Goal: Information Seeking & Learning: Check status

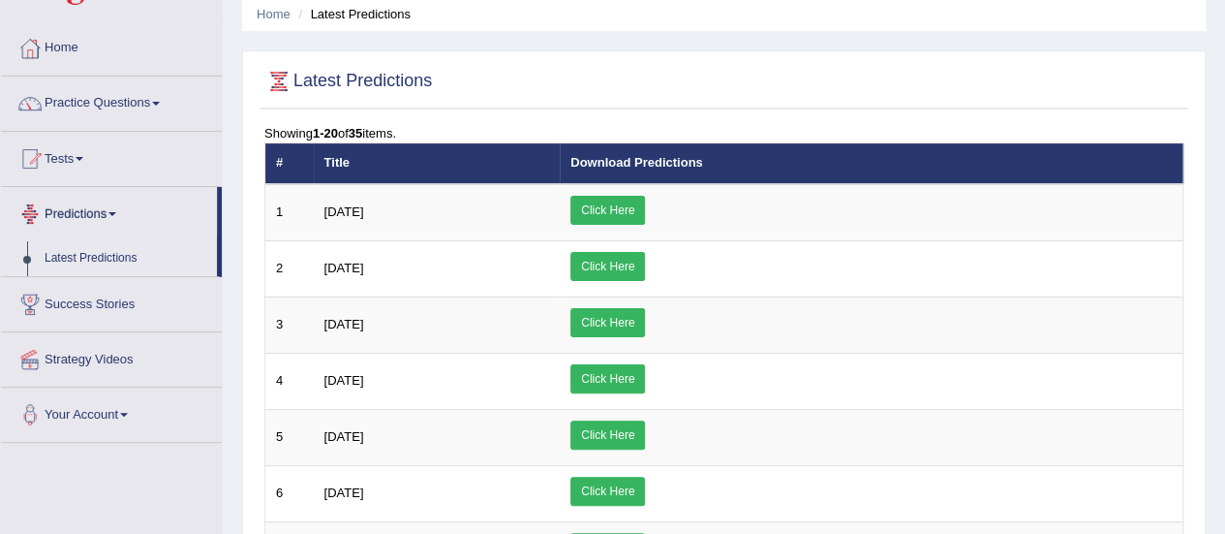
scroll to position [76, 0]
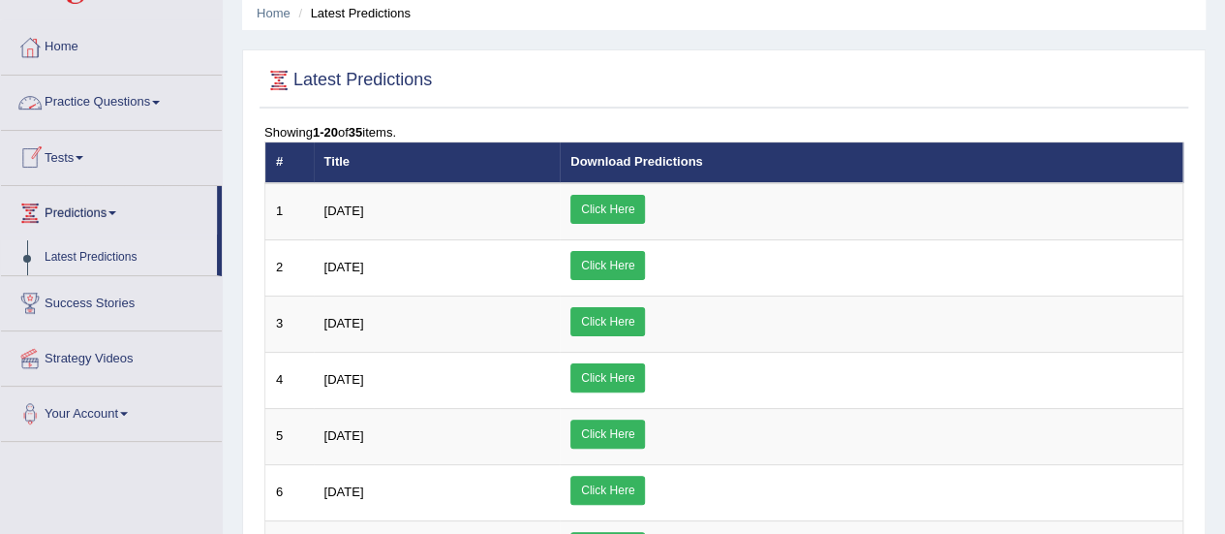
click at [82, 156] on span at bounding box center [80, 158] width 8 height 4
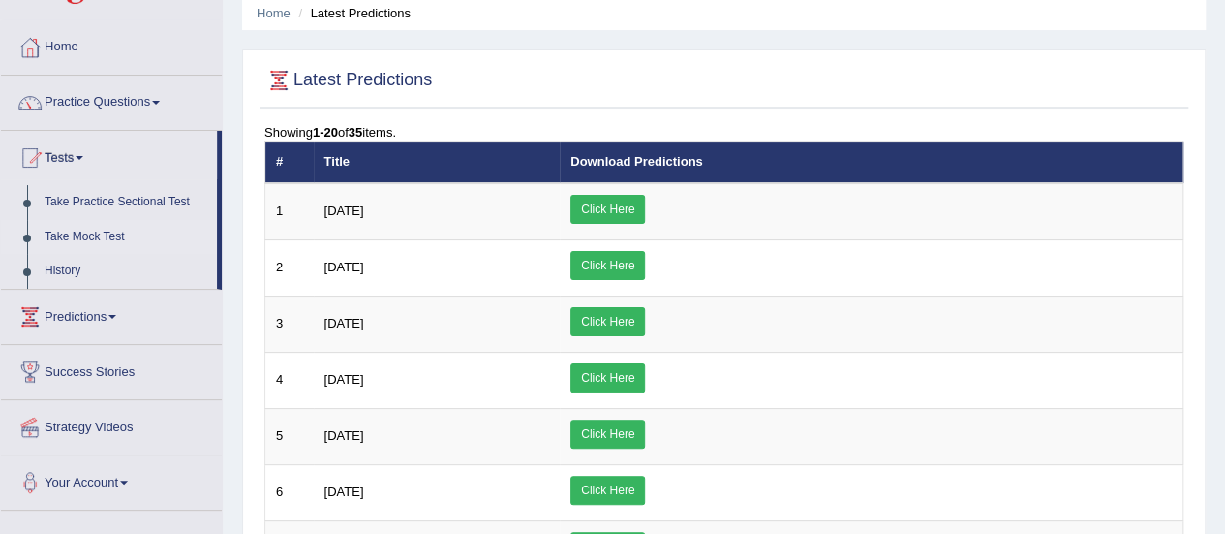
click at [95, 238] on link "Take Mock Test" at bounding box center [126, 237] width 181 height 35
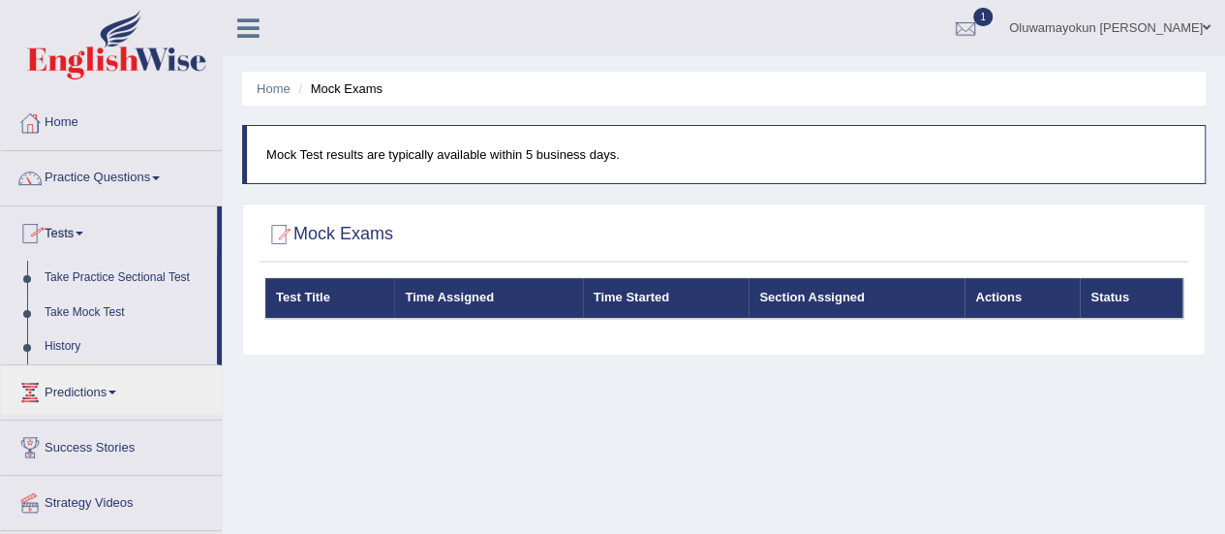
click at [97, 270] on link "Take Practice Sectional Test" at bounding box center [126, 278] width 181 height 35
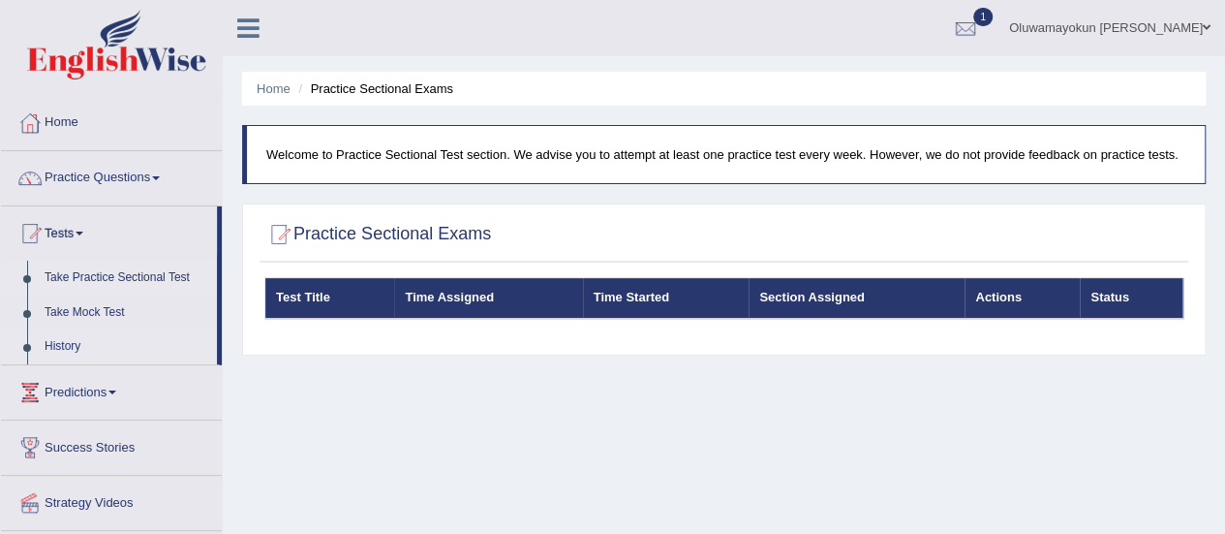
click at [70, 343] on link "History" at bounding box center [126, 346] width 181 height 35
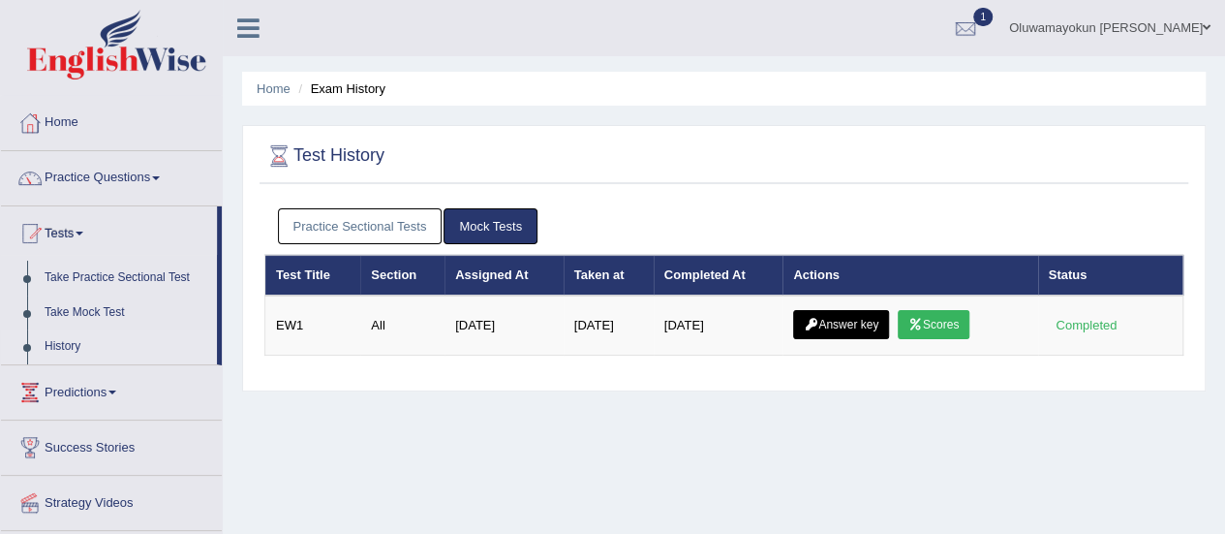
click at [421, 225] on link "Practice Sectional Tests" at bounding box center [360, 226] width 165 height 36
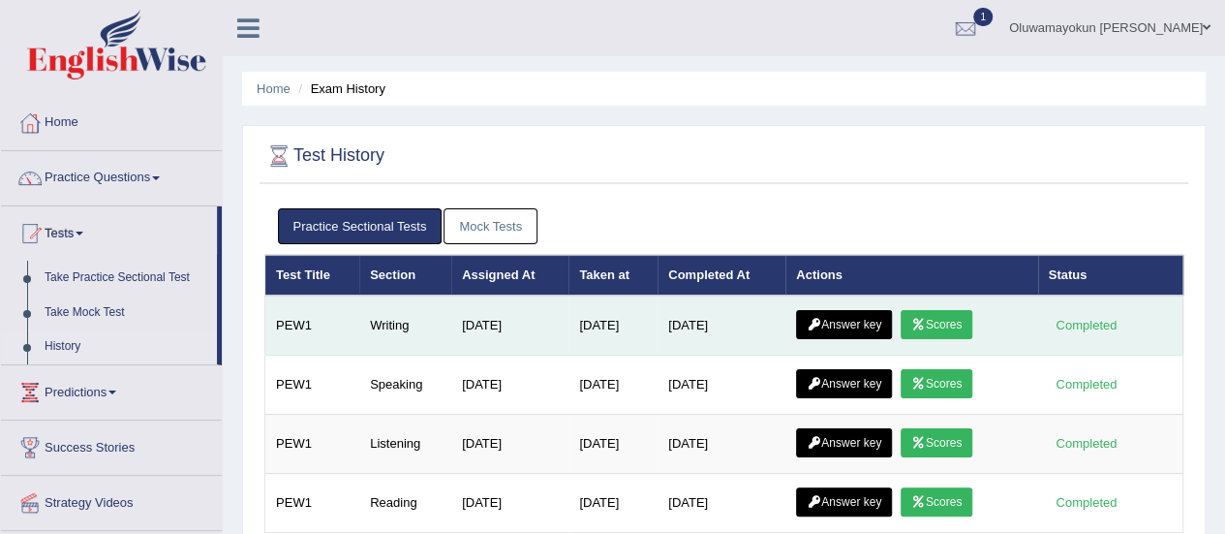
click at [926, 319] on icon at bounding box center [918, 325] width 15 height 12
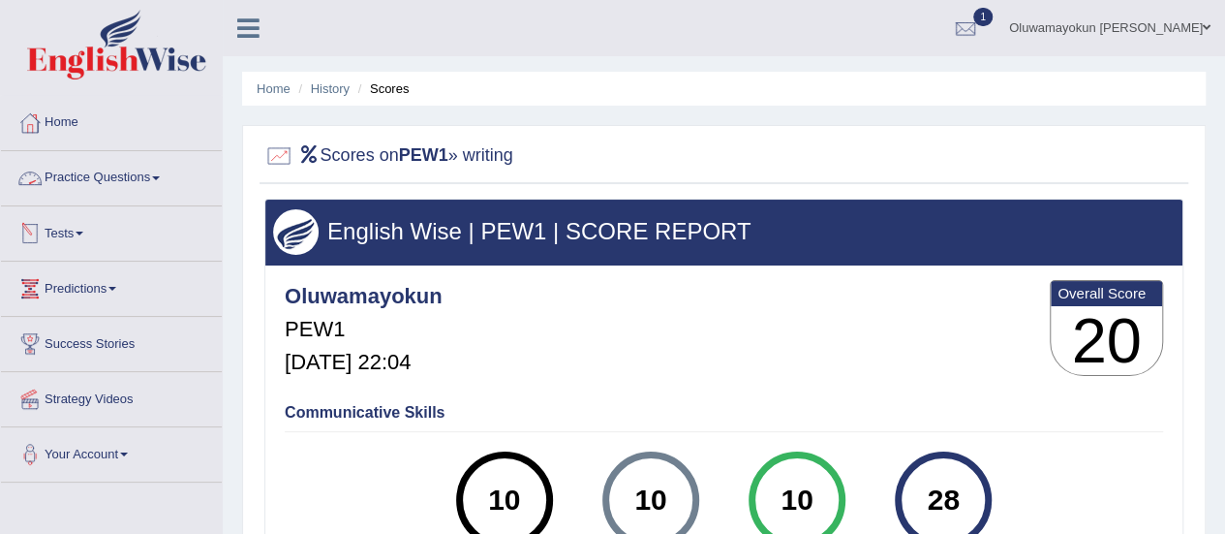
click at [83, 233] on span at bounding box center [80, 233] width 8 height 4
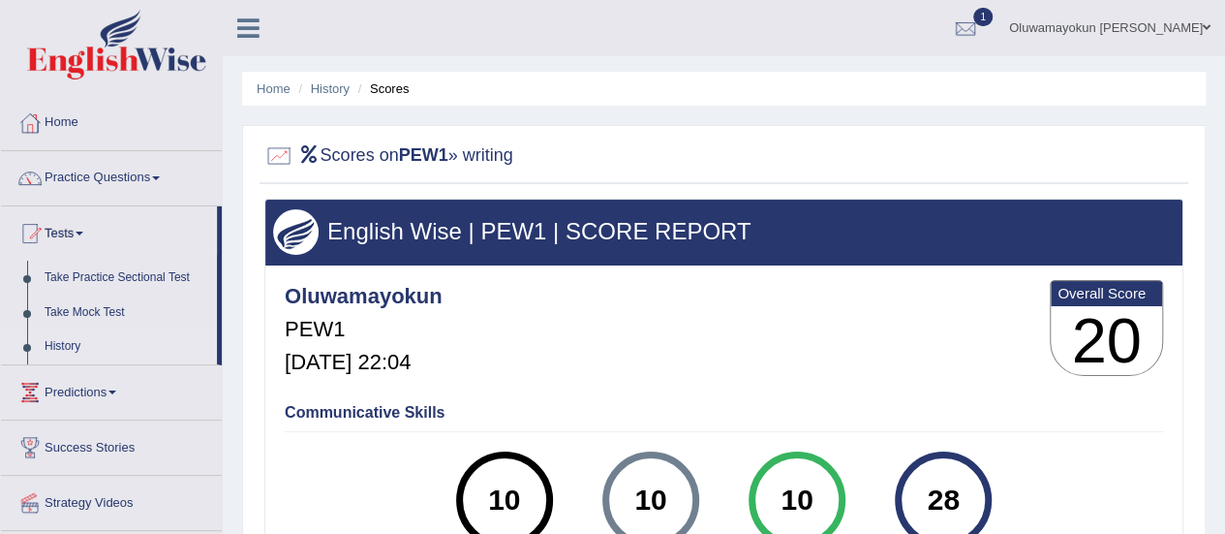
click at [71, 340] on link "History" at bounding box center [126, 346] width 181 height 35
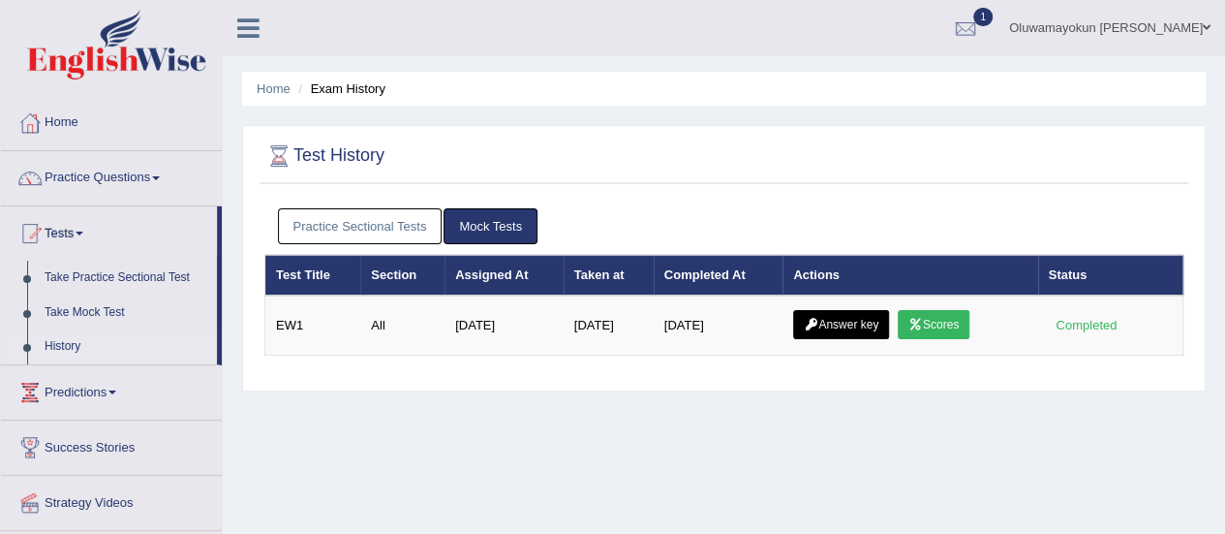
click at [400, 219] on link "Practice Sectional Tests" at bounding box center [360, 226] width 165 height 36
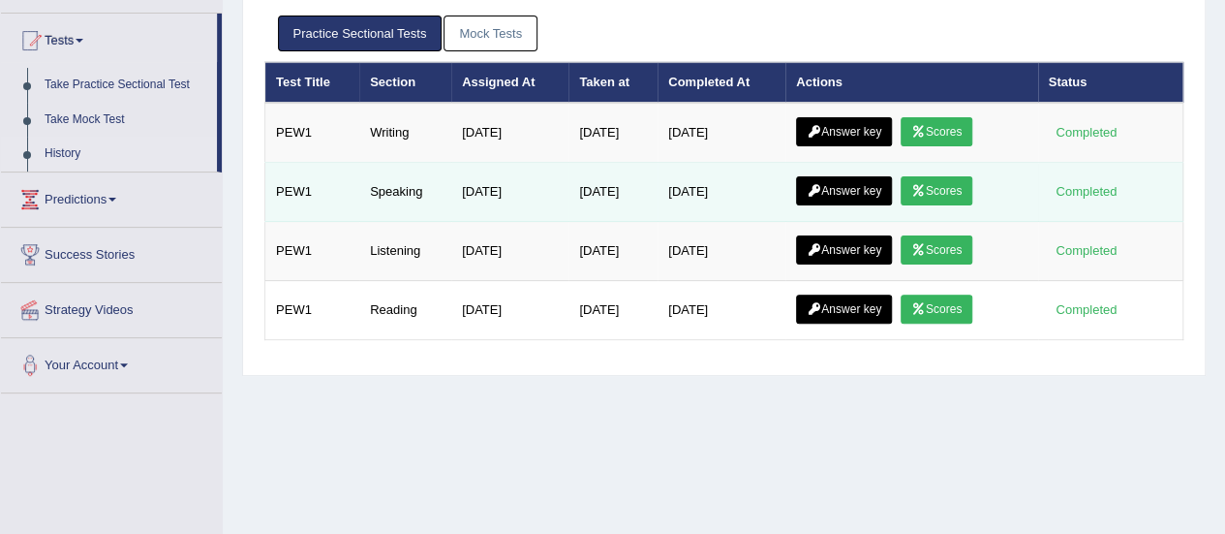
scroll to position [194, 0]
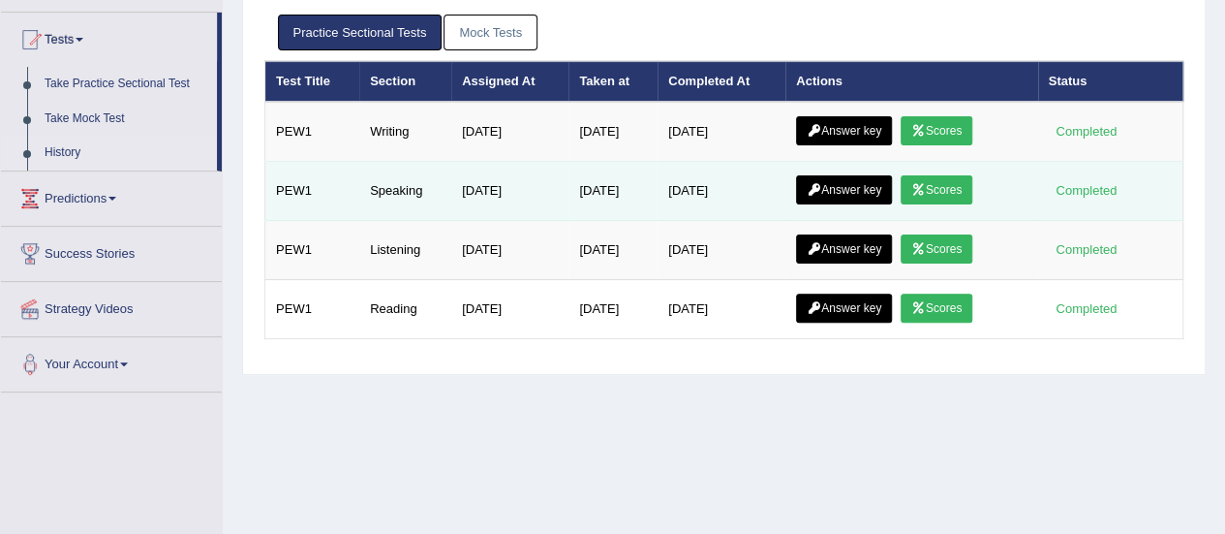
click at [939, 182] on link "Scores" at bounding box center [937, 189] width 72 height 29
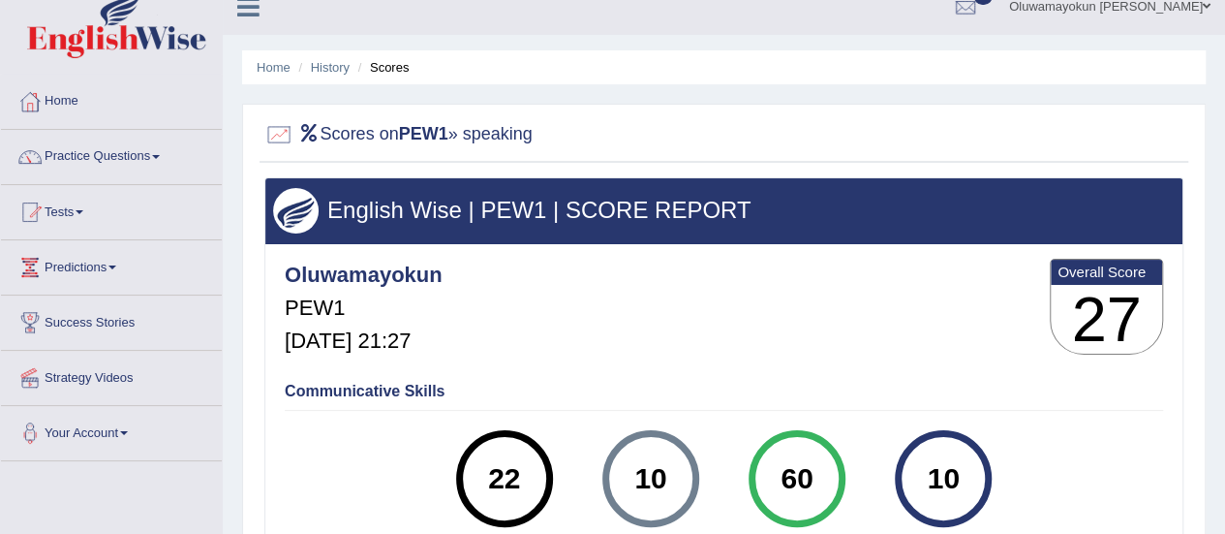
scroll to position [20, 0]
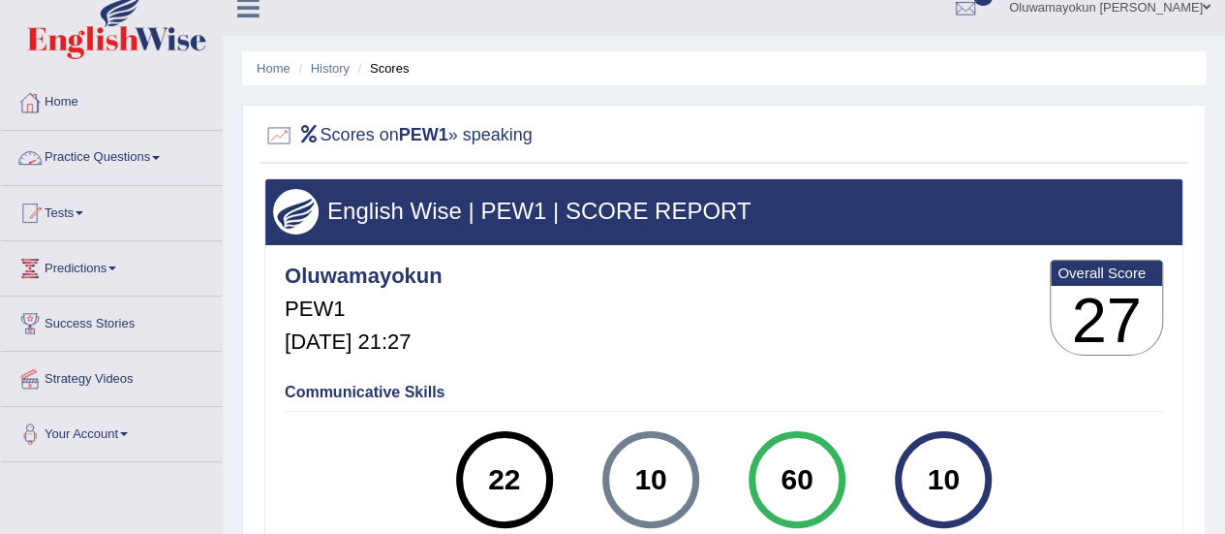
click at [152, 148] on link "Practice Questions" at bounding box center [111, 155] width 221 height 48
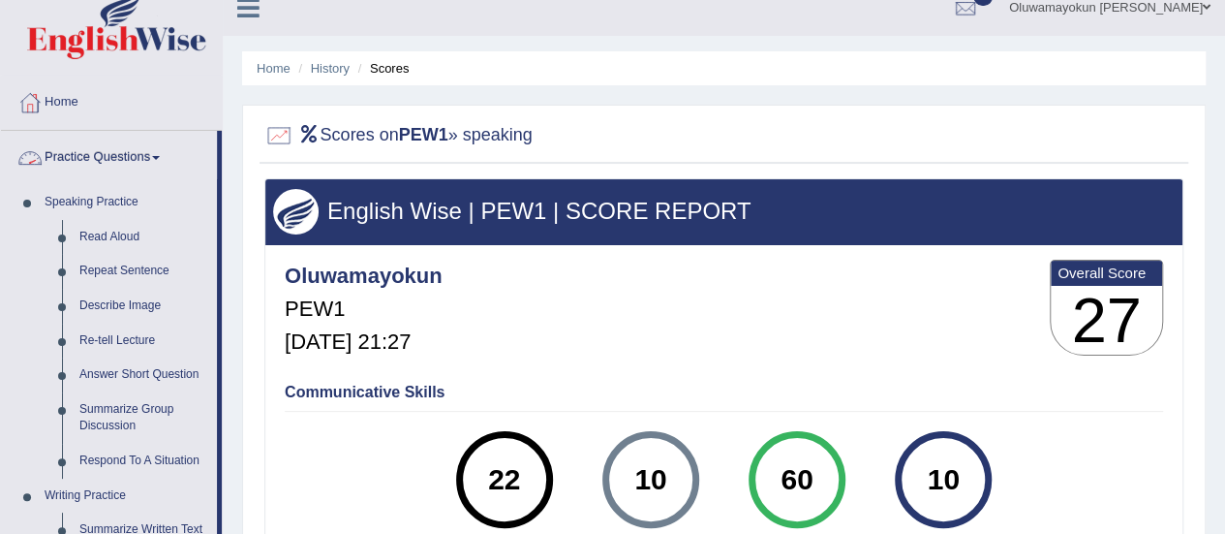
click at [165, 151] on link "Practice Questions" at bounding box center [109, 155] width 216 height 48
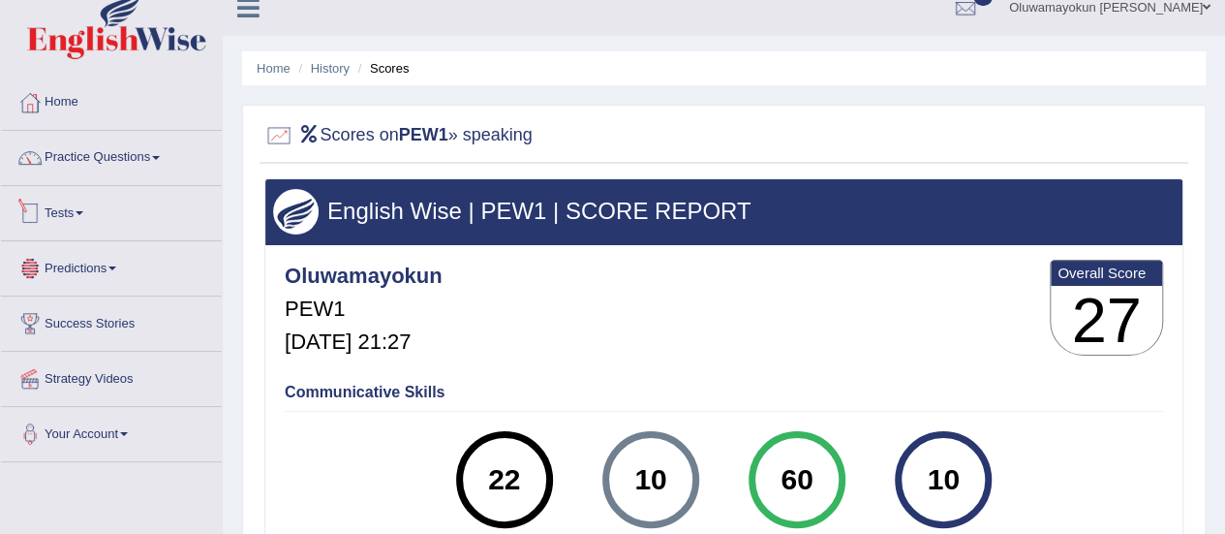
click at [89, 223] on link "Tests" at bounding box center [111, 210] width 221 height 48
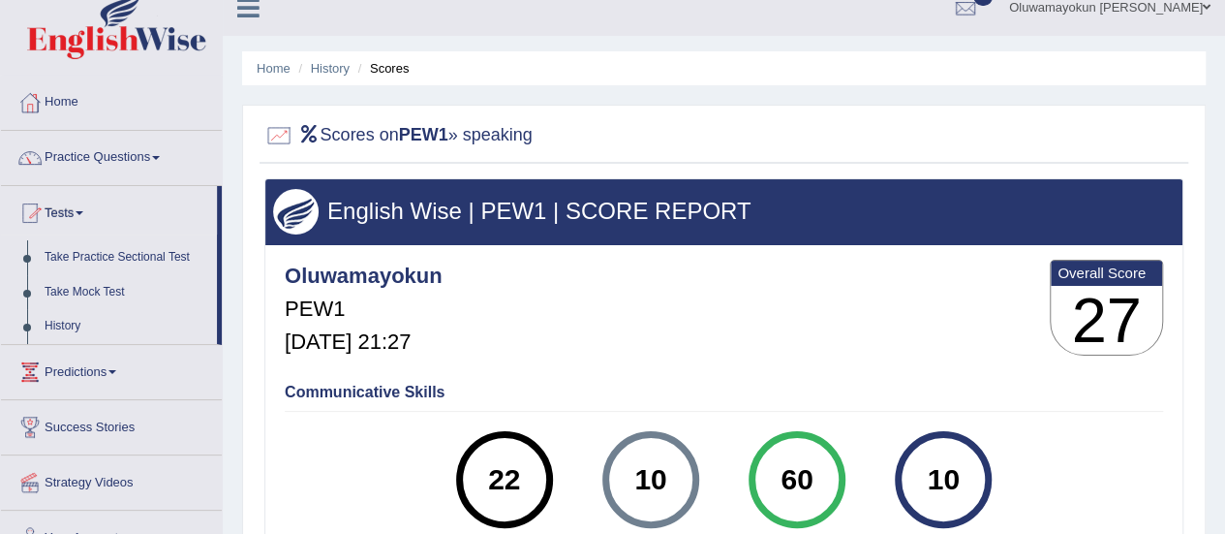
scroll to position [0, 0]
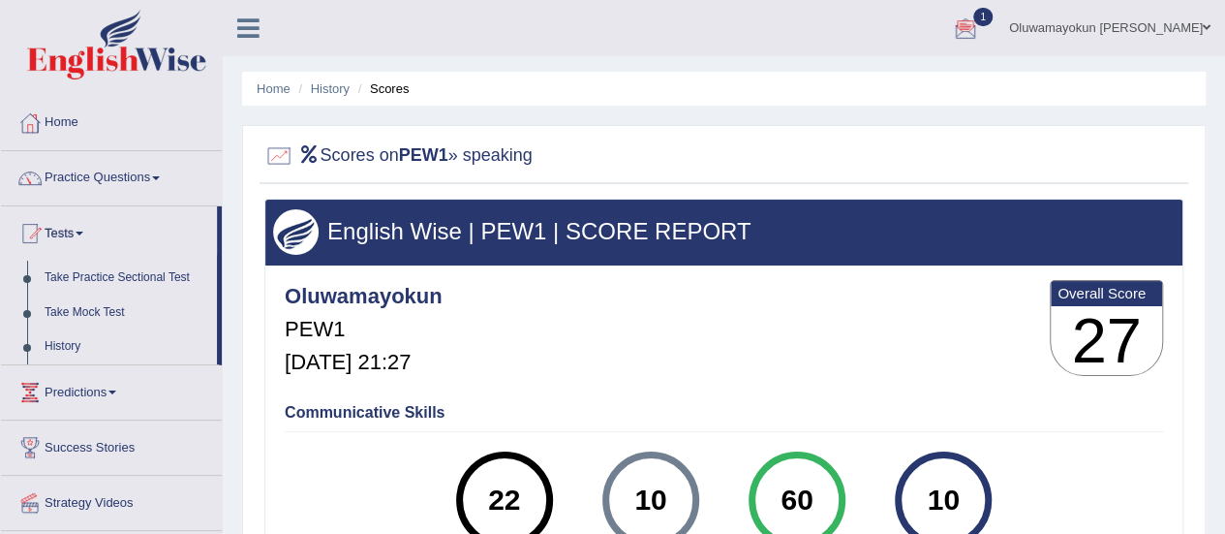
click at [978, 30] on div at bounding box center [965, 29] width 29 height 29
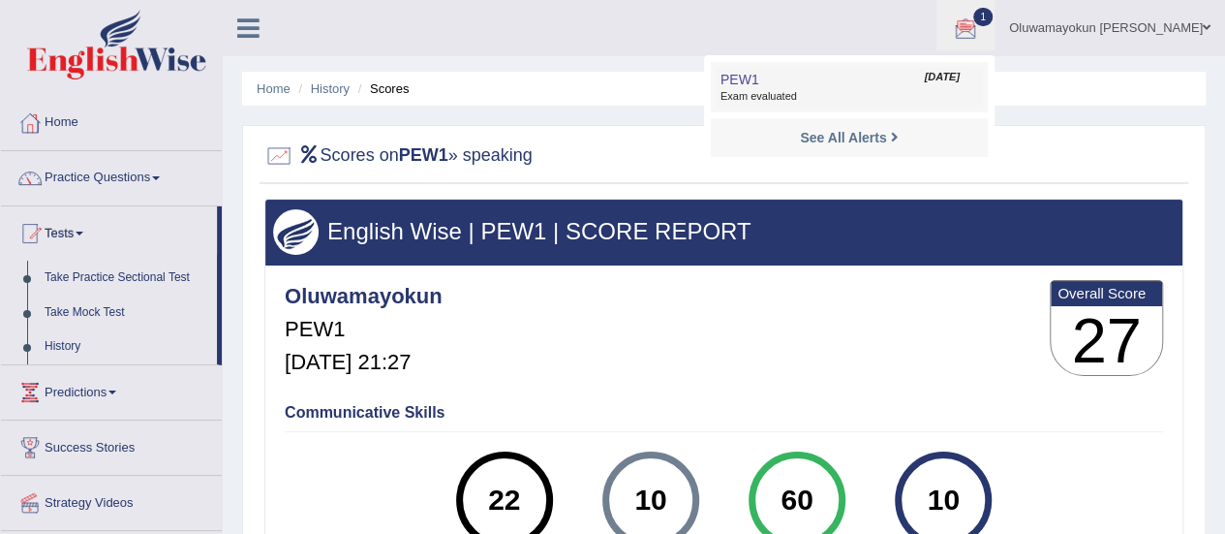
click at [924, 76] on span "[DATE]" at bounding box center [941, 77] width 35 height 15
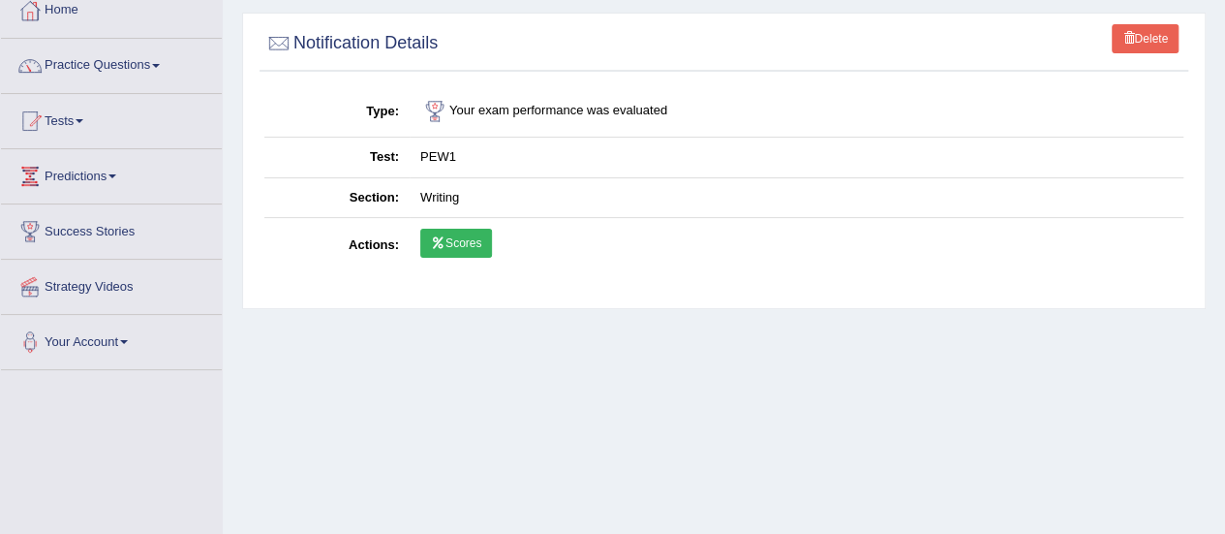
scroll to position [113, 0]
click at [463, 237] on link "Scores" at bounding box center [456, 242] width 72 height 29
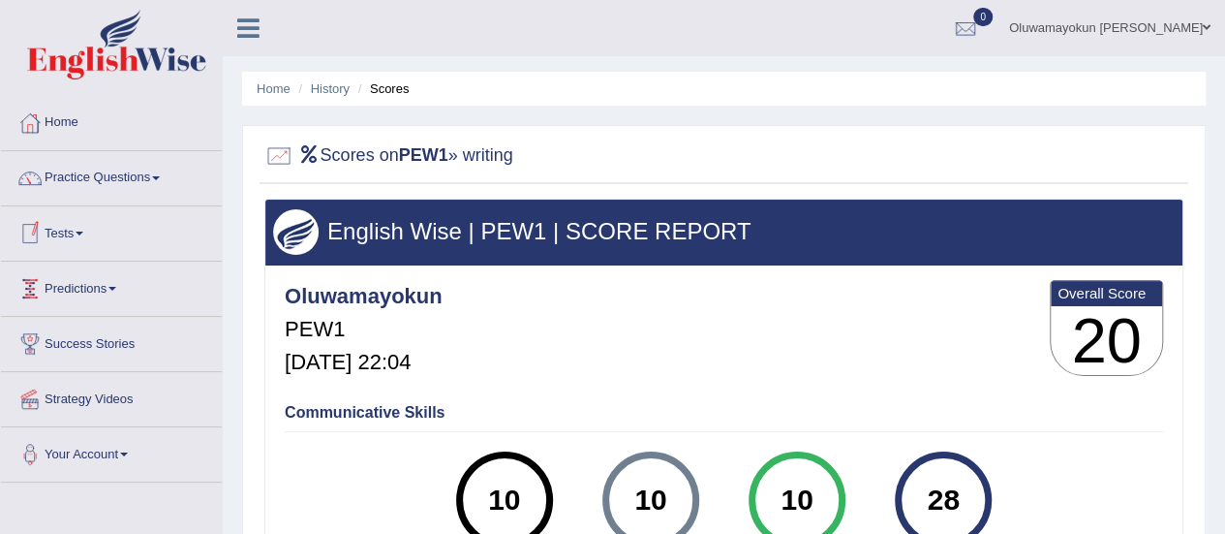
click at [85, 243] on link "Tests" at bounding box center [111, 230] width 221 height 48
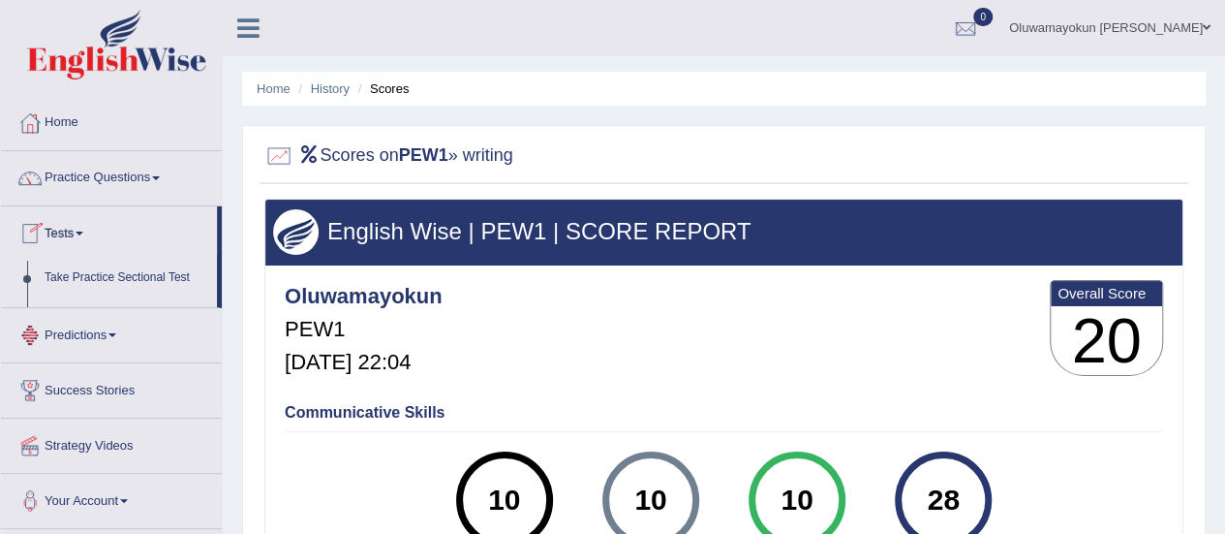
click at [85, 243] on link "Tests" at bounding box center [109, 230] width 216 height 48
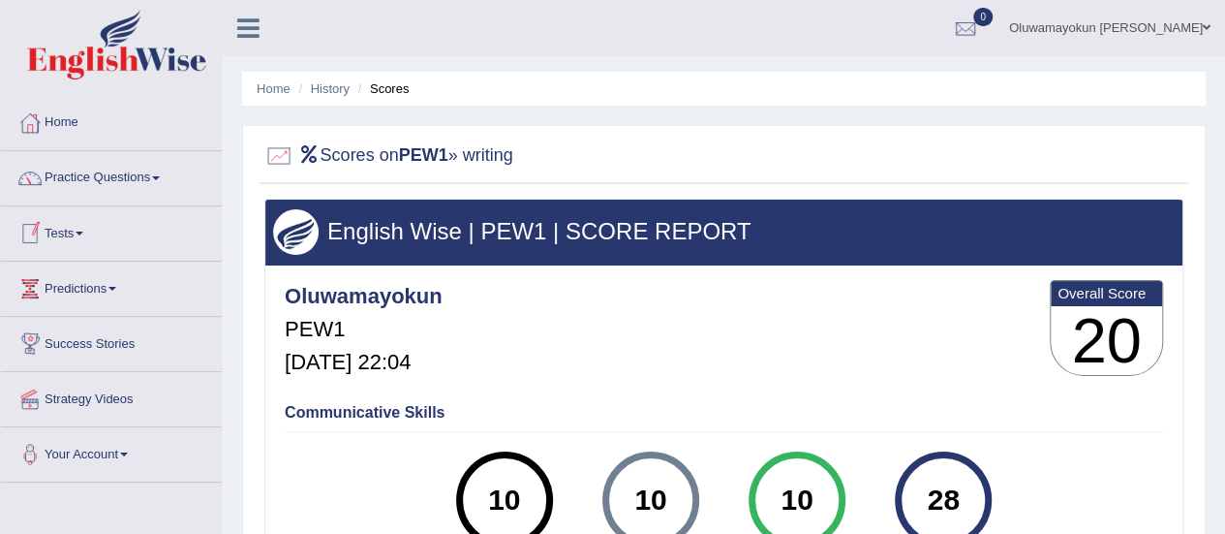
click at [83, 226] on link "Tests" at bounding box center [111, 230] width 221 height 48
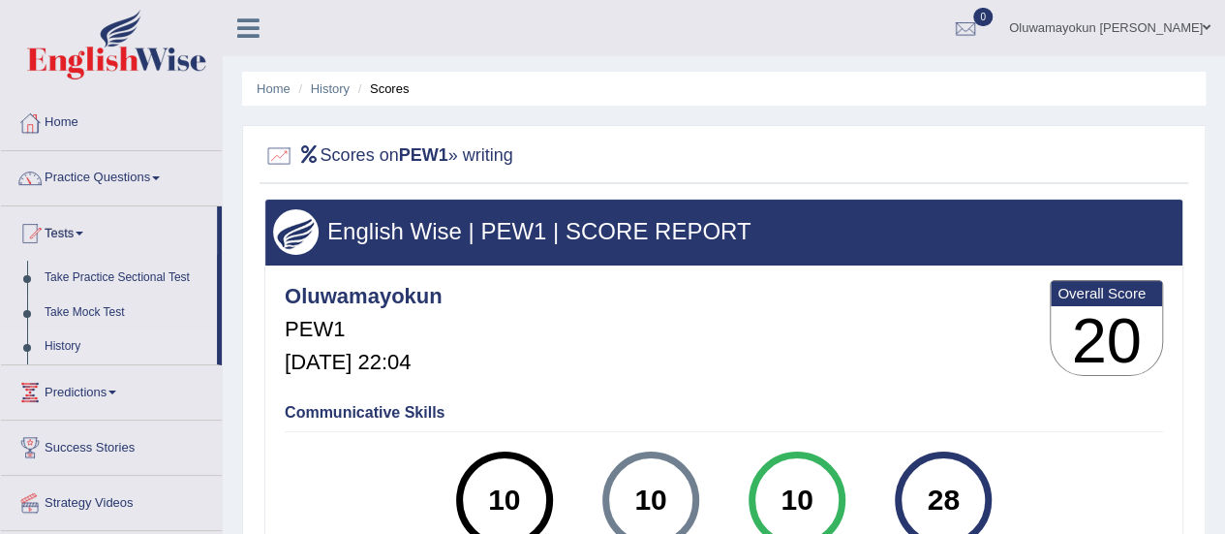
click at [71, 339] on link "History" at bounding box center [126, 346] width 181 height 35
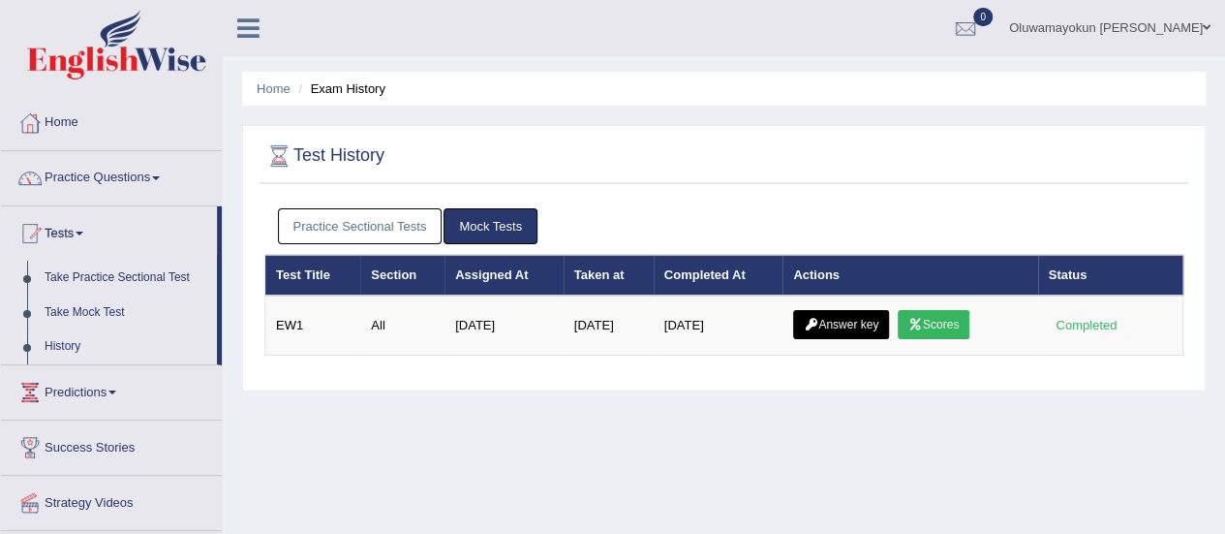
click at [333, 225] on link "Practice Sectional Tests" at bounding box center [360, 226] width 165 height 36
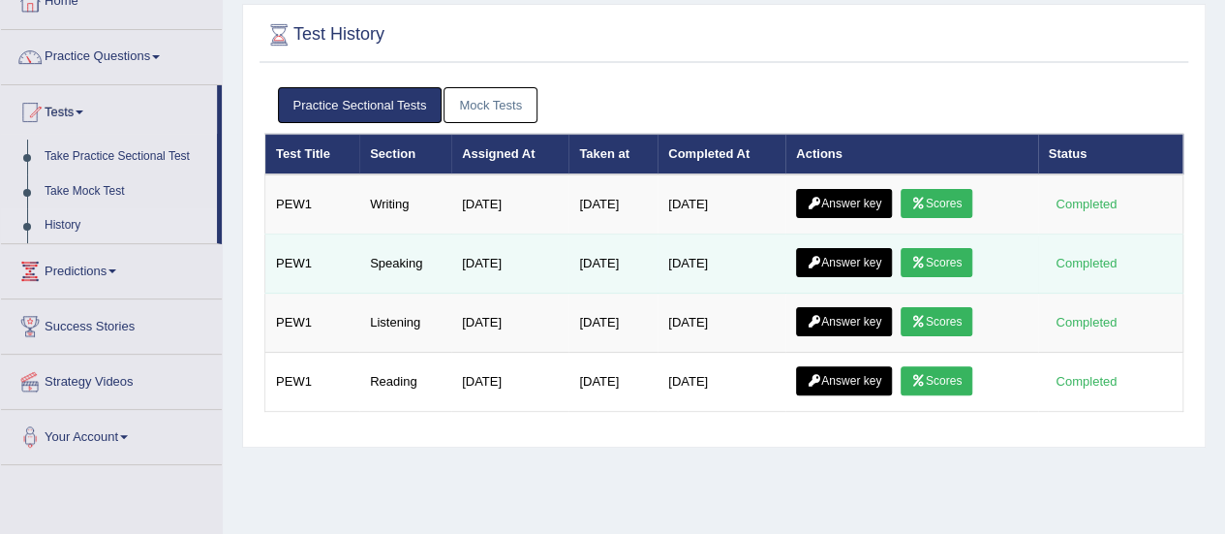
scroll to position [123, 0]
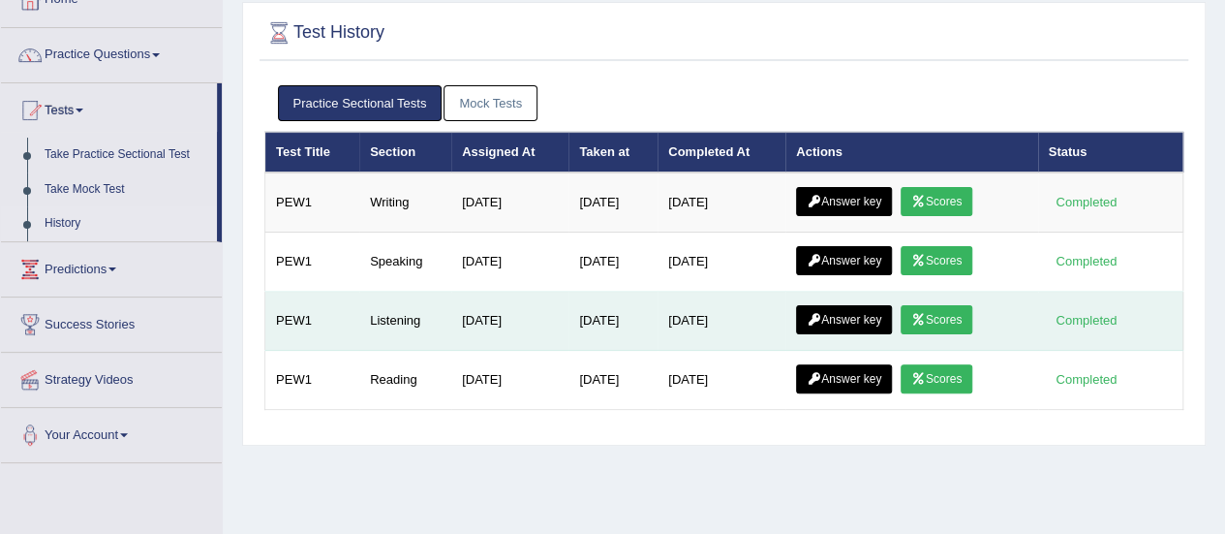
click at [941, 315] on link "Scores" at bounding box center [937, 319] width 72 height 29
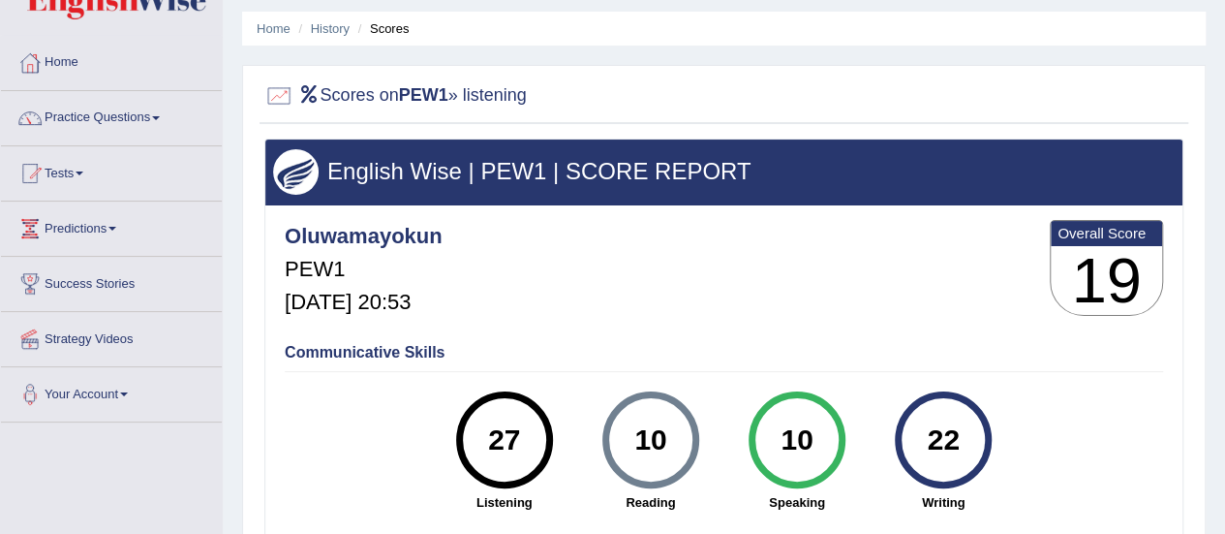
scroll to position [61, 0]
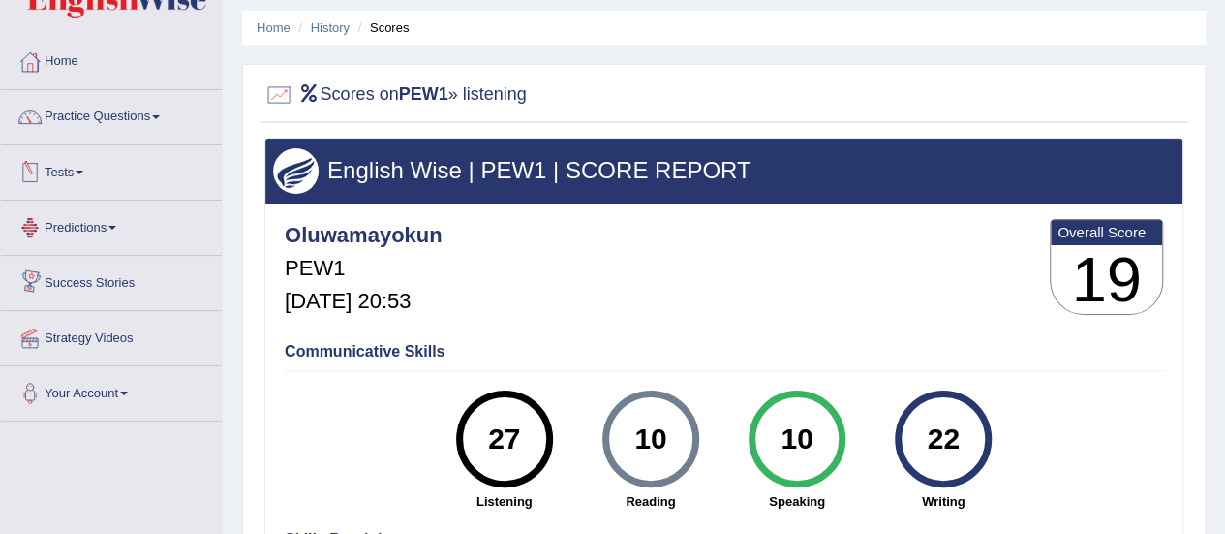
click at [79, 172] on link "Tests" at bounding box center [111, 169] width 221 height 48
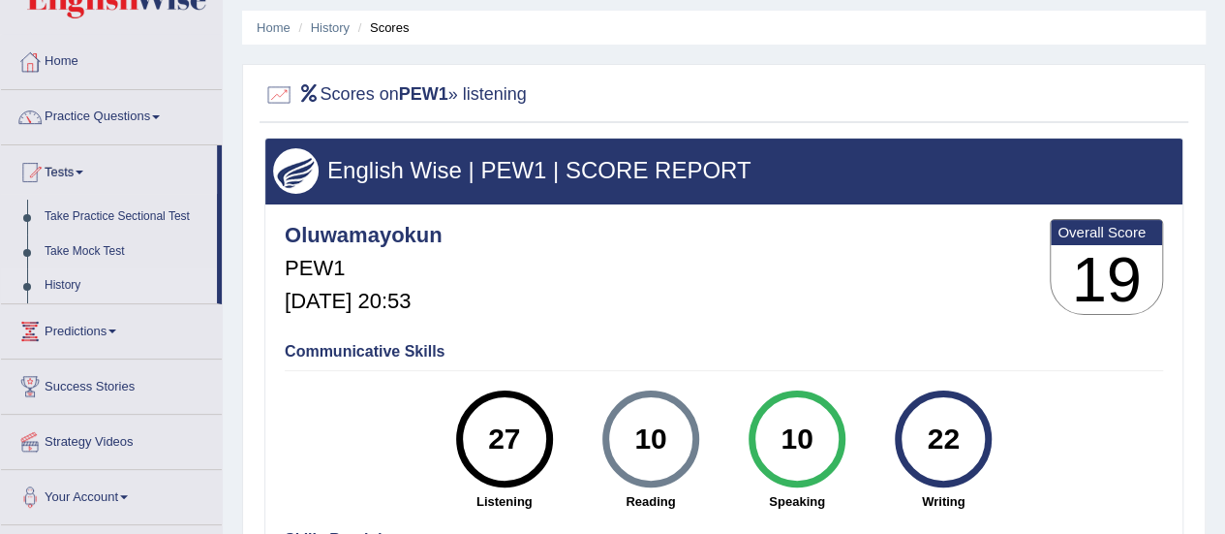
click at [74, 285] on link "History" at bounding box center [126, 285] width 181 height 35
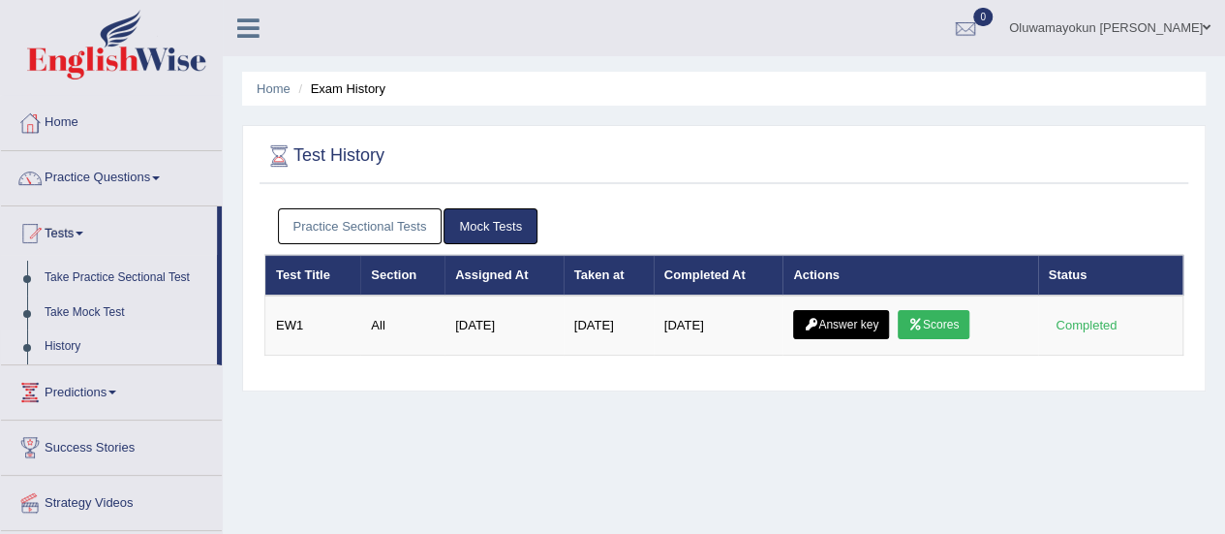
click at [378, 237] on link "Practice Sectional Tests" at bounding box center [360, 226] width 165 height 36
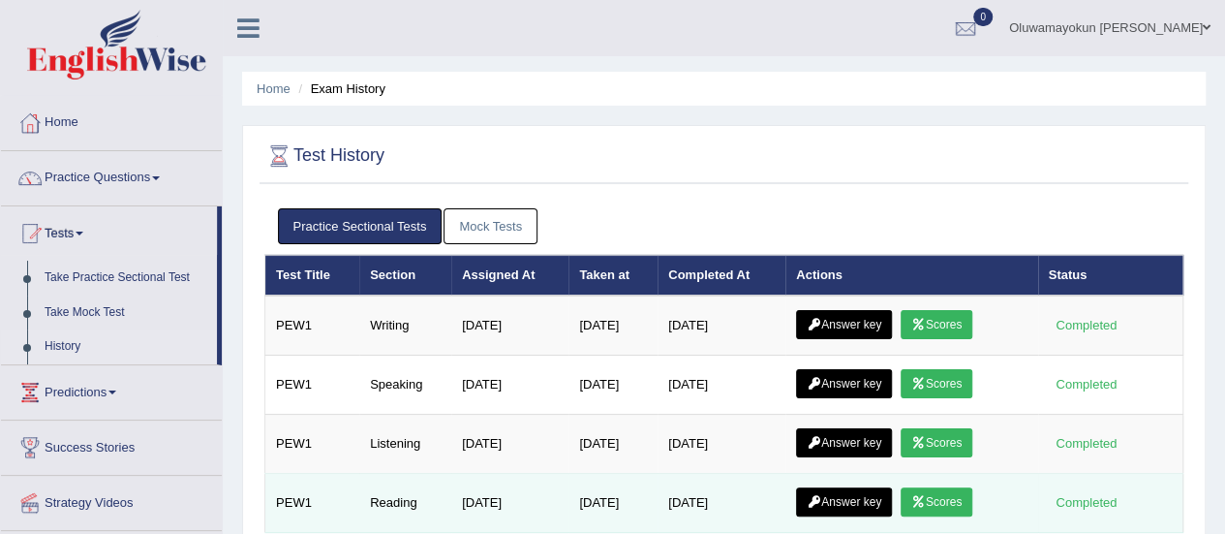
click at [951, 487] on link "Scores" at bounding box center [937, 501] width 72 height 29
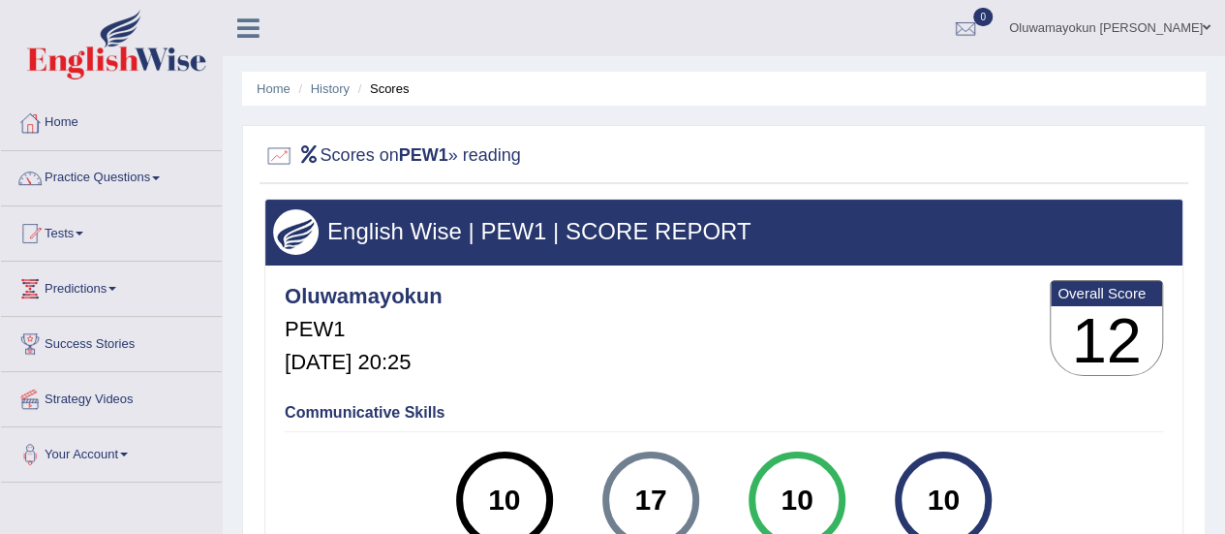
scroll to position [7, 0]
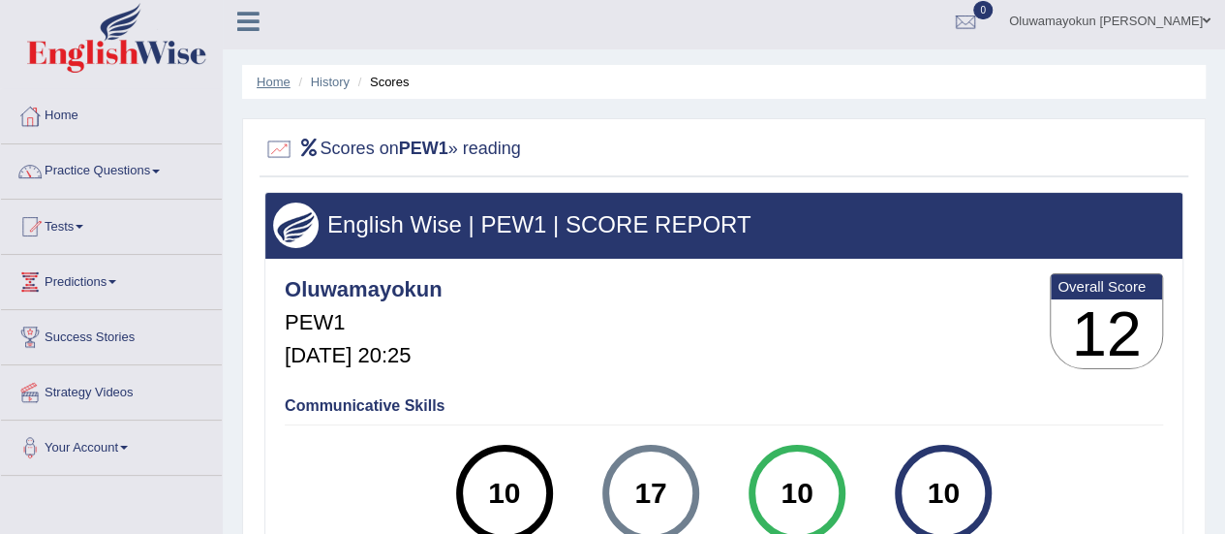
click at [283, 79] on link "Home" at bounding box center [274, 82] width 34 height 15
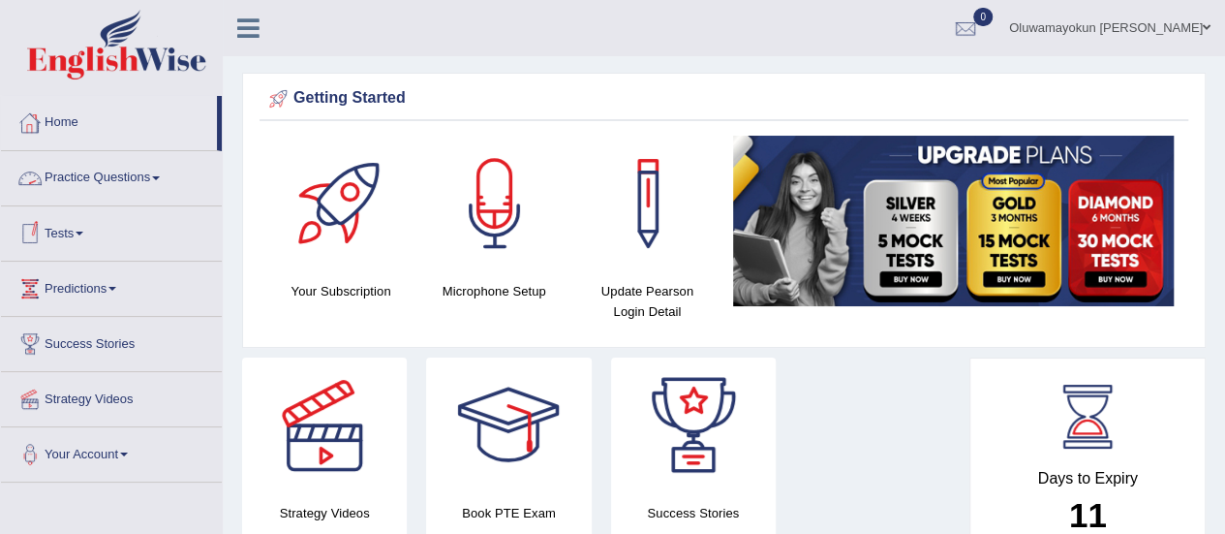
click at [78, 229] on link "Tests" at bounding box center [111, 230] width 221 height 48
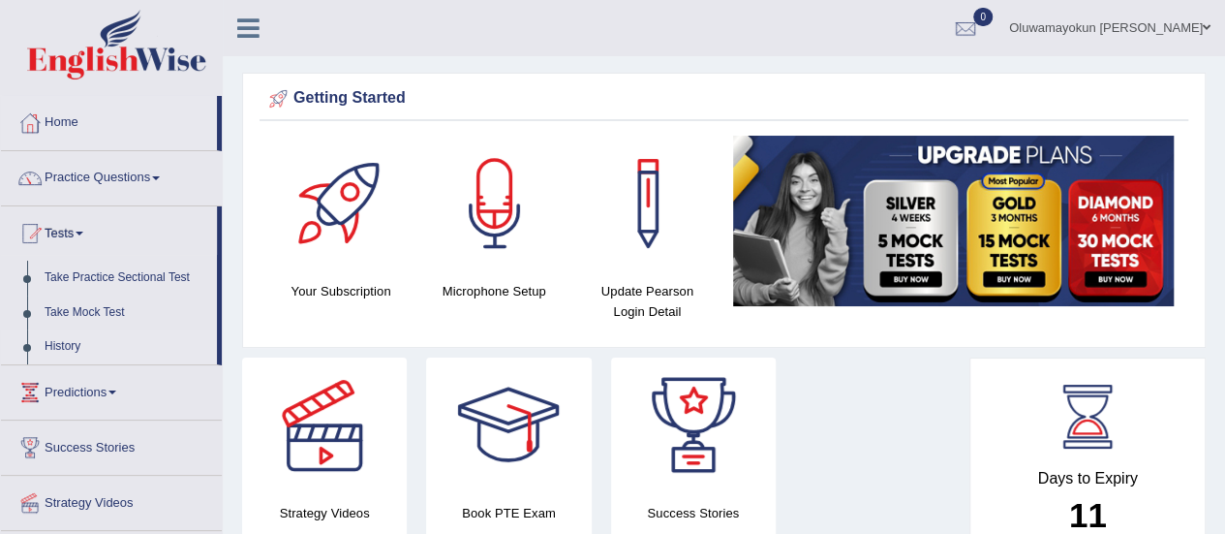
click at [56, 341] on link "History" at bounding box center [126, 346] width 181 height 35
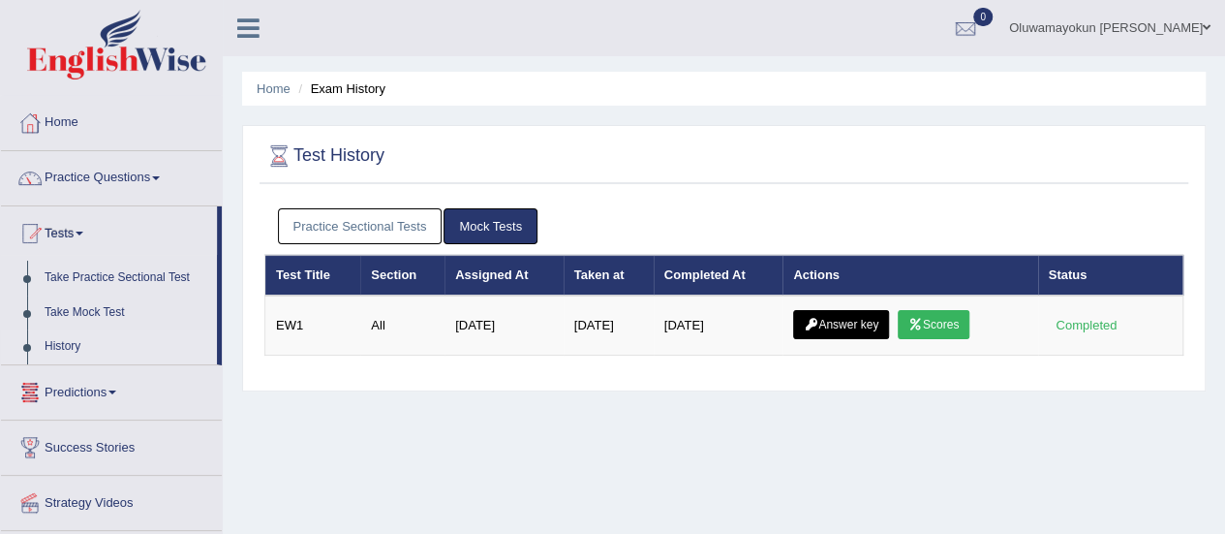
click at [395, 235] on link "Practice Sectional Tests" at bounding box center [360, 226] width 165 height 36
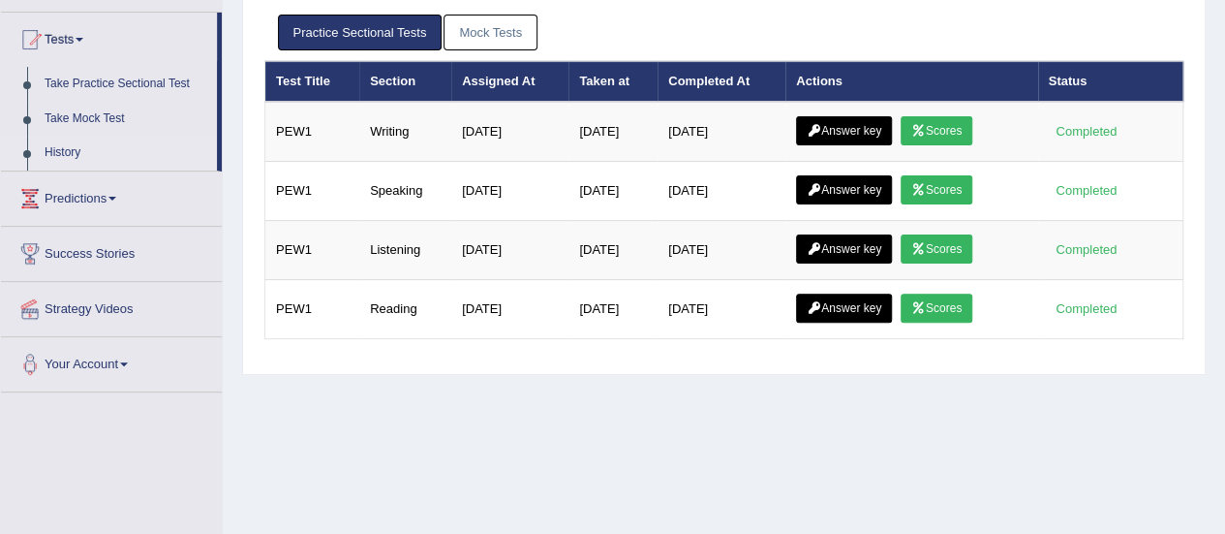
scroll to position [200, 0]
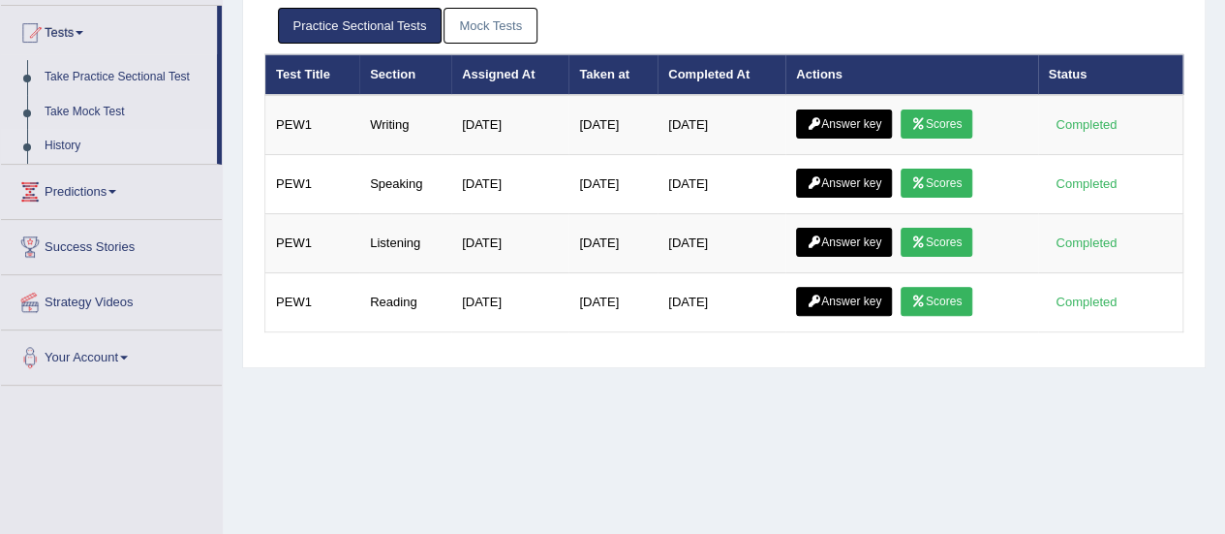
click at [517, 13] on link "Mock Tests" at bounding box center [491, 26] width 94 height 36
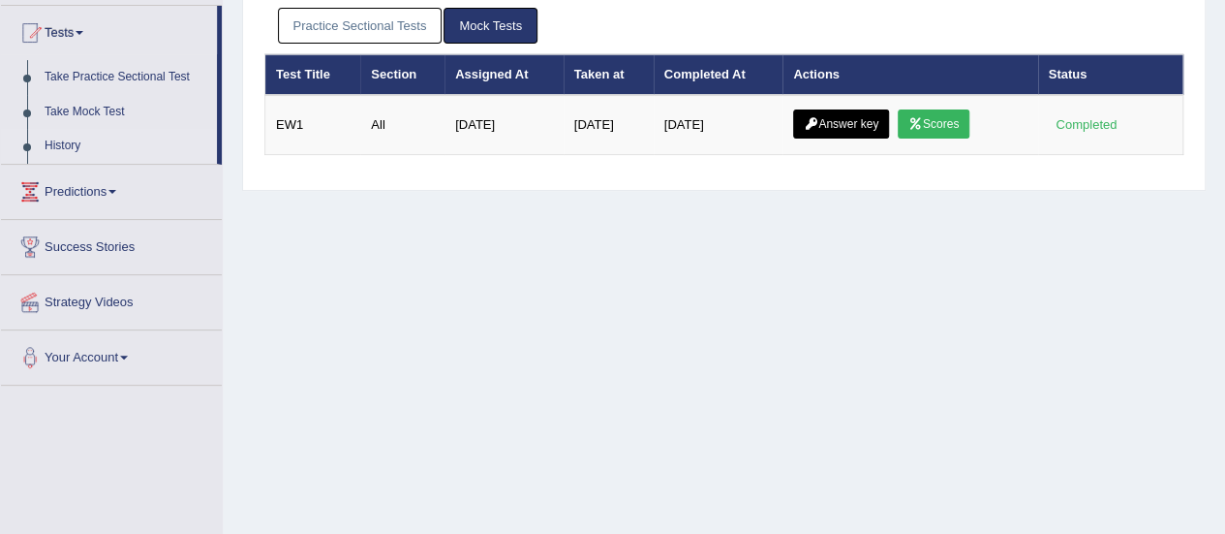
click at [399, 13] on link "Practice Sectional Tests" at bounding box center [360, 26] width 165 height 36
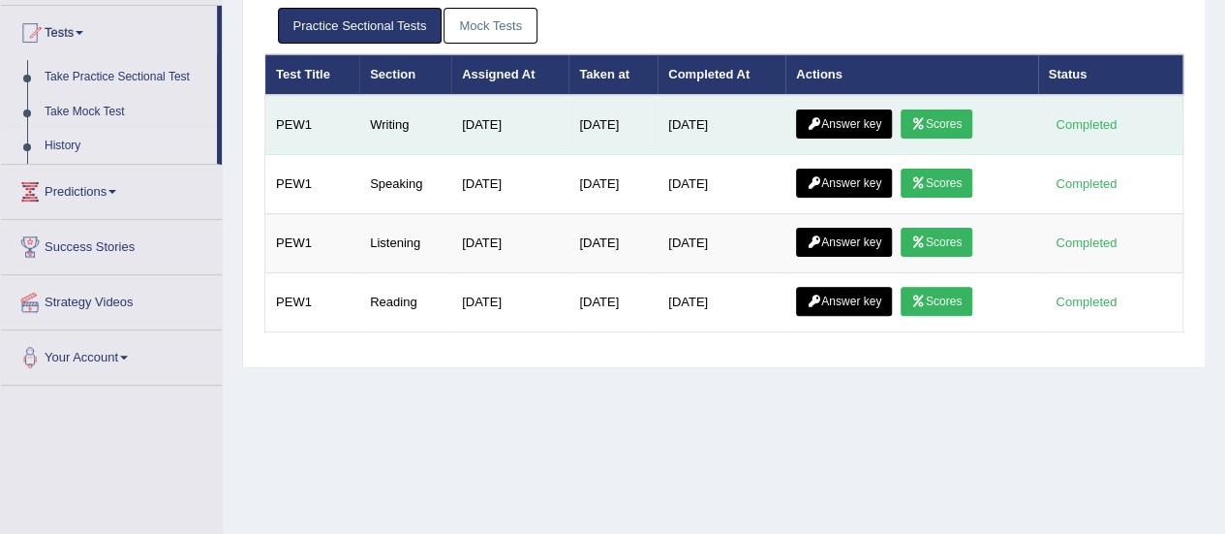
click at [957, 109] on link "Scores" at bounding box center [937, 123] width 72 height 29
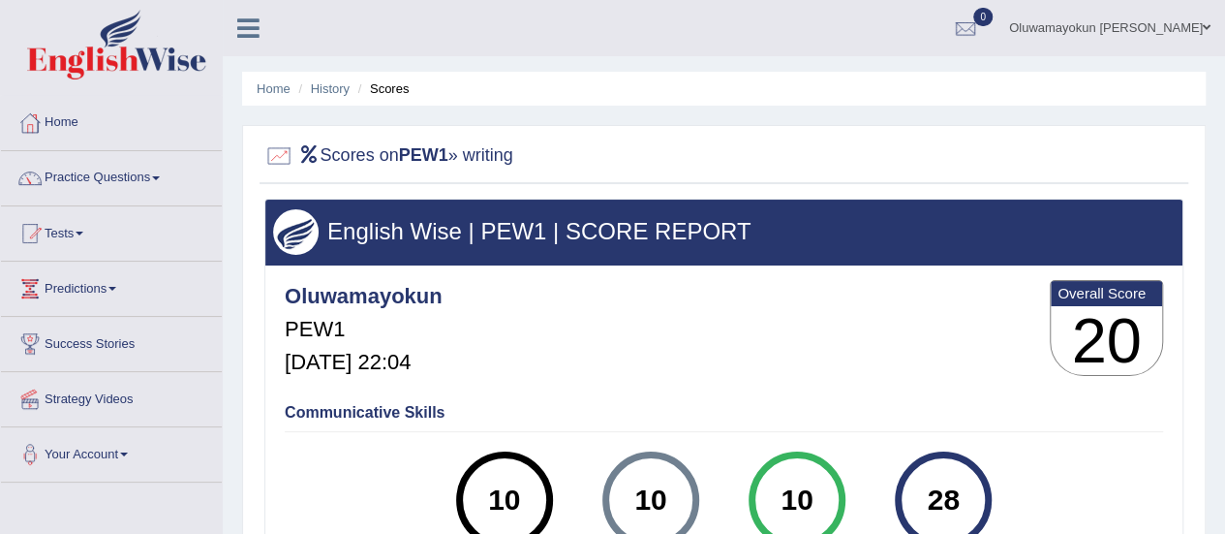
click at [251, 30] on icon at bounding box center [248, 27] width 22 height 25
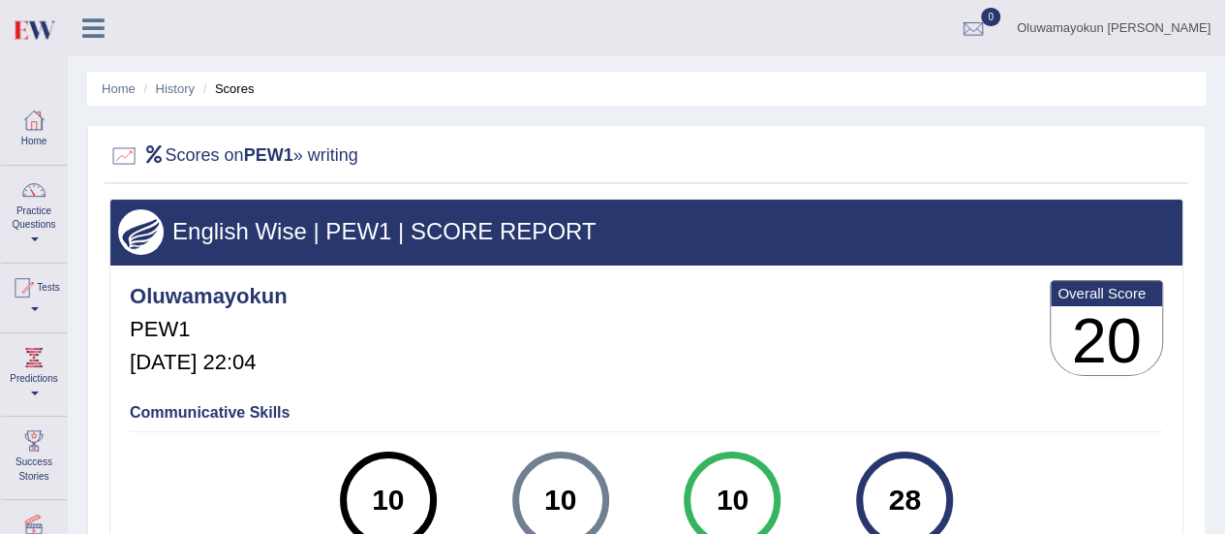
click at [97, 21] on icon at bounding box center [93, 27] width 22 height 25
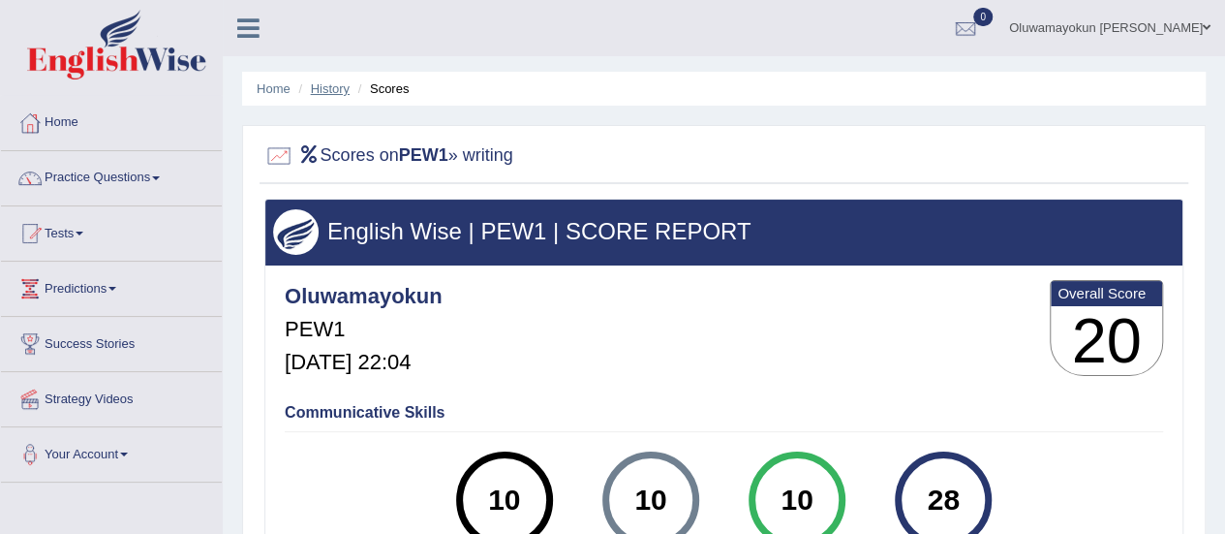
click at [331, 81] on link "History" at bounding box center [330, 88] width 39 height 15
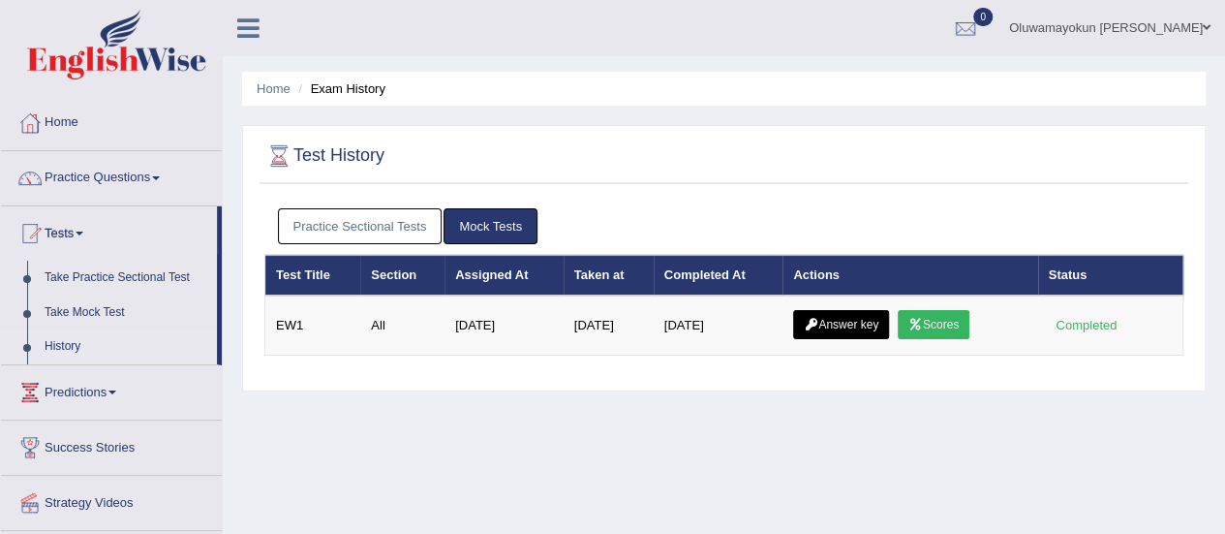
click at [413, 212] on link "Practice Sectional Tests" at bounding box center [360, 226] width 165 height 36
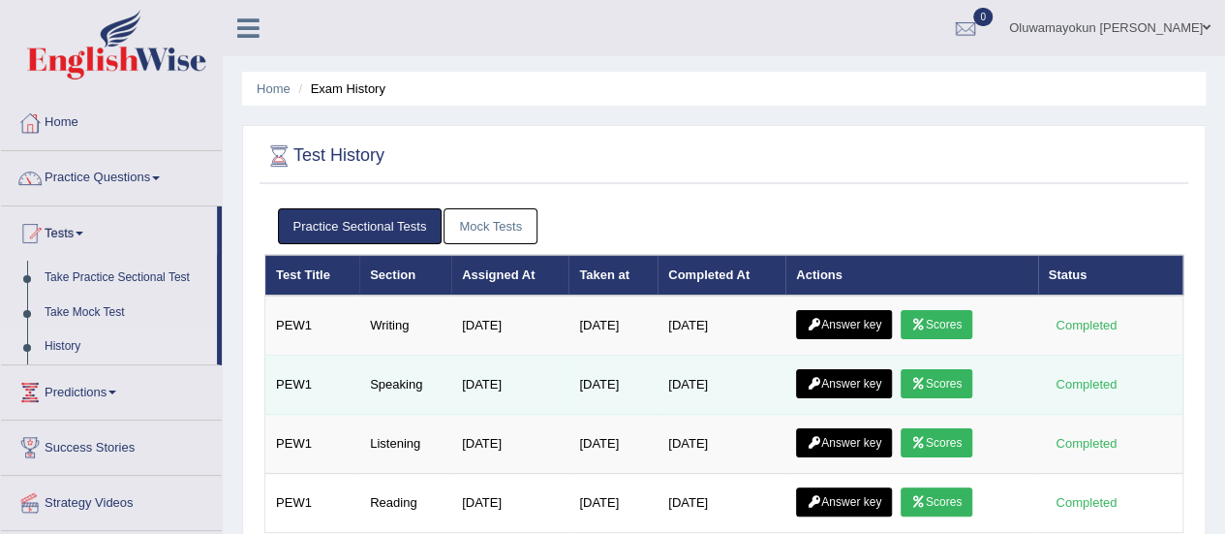
click at [963, 381] on link "Scores" at bounding box center [937, 383] width 72 height 29
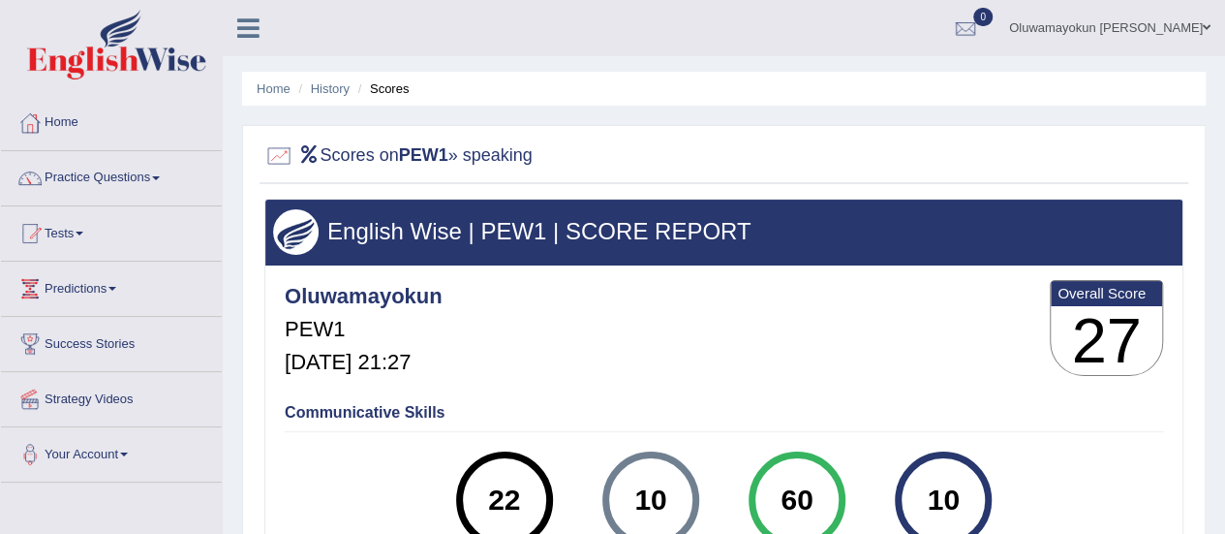
click at [337, 96] on li "History" at bounding box center [321, 88] width 56 height 18
click at [334, 94] on link "History" at bounding box center [330, 88] width 39 height 15
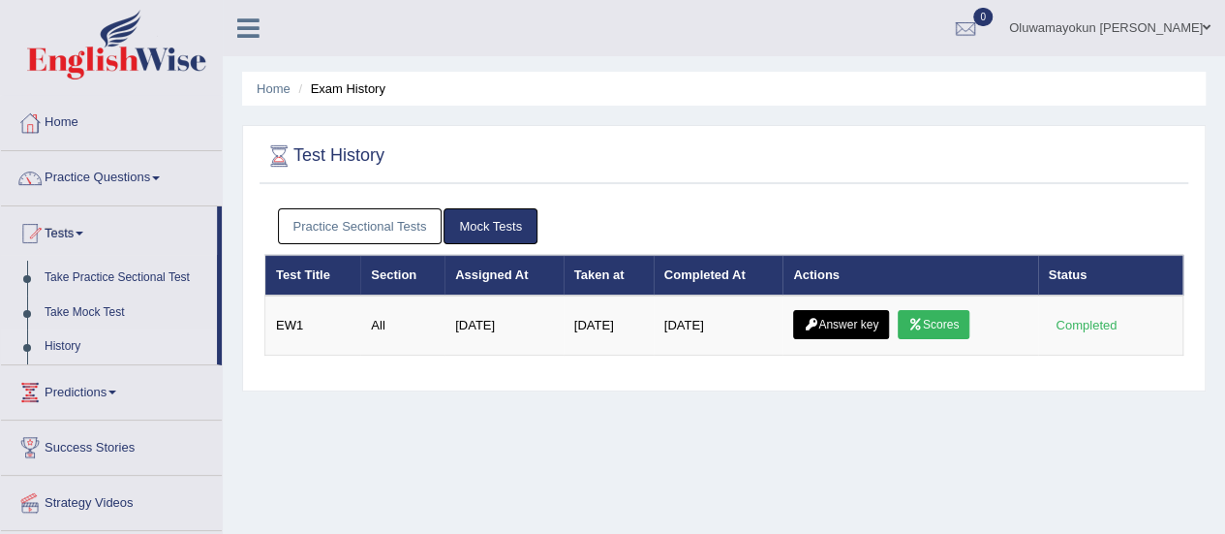
click at [419, 228] on link "Practice Sectional Tests" at bounding box center [360, 226] width 165 height 36
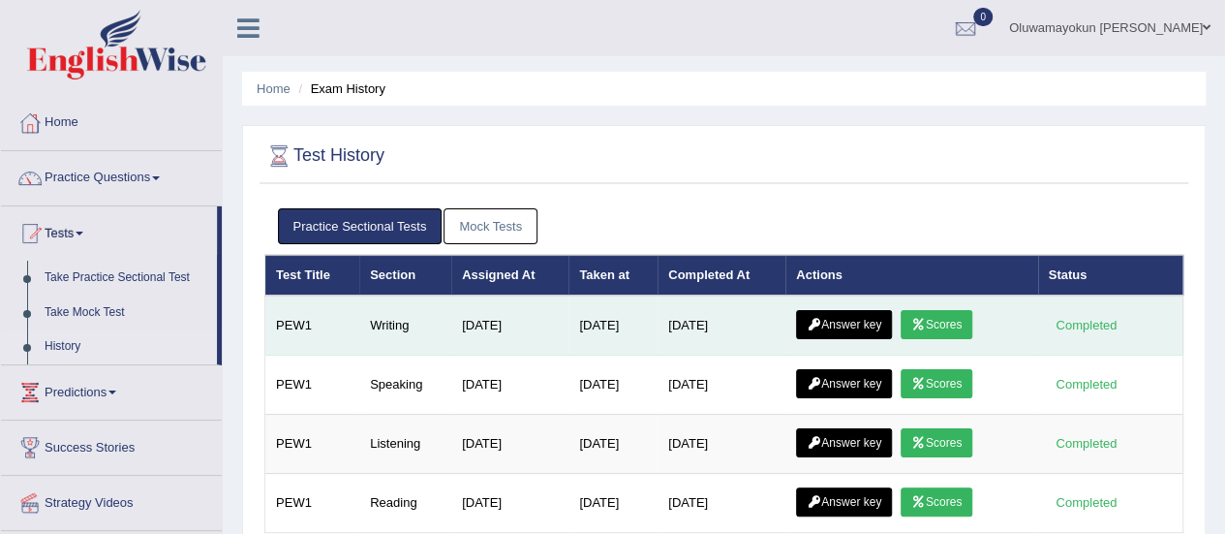
click at [863, 327] on link "Answer key" at bounding box center [844, 324] width 96 height 29
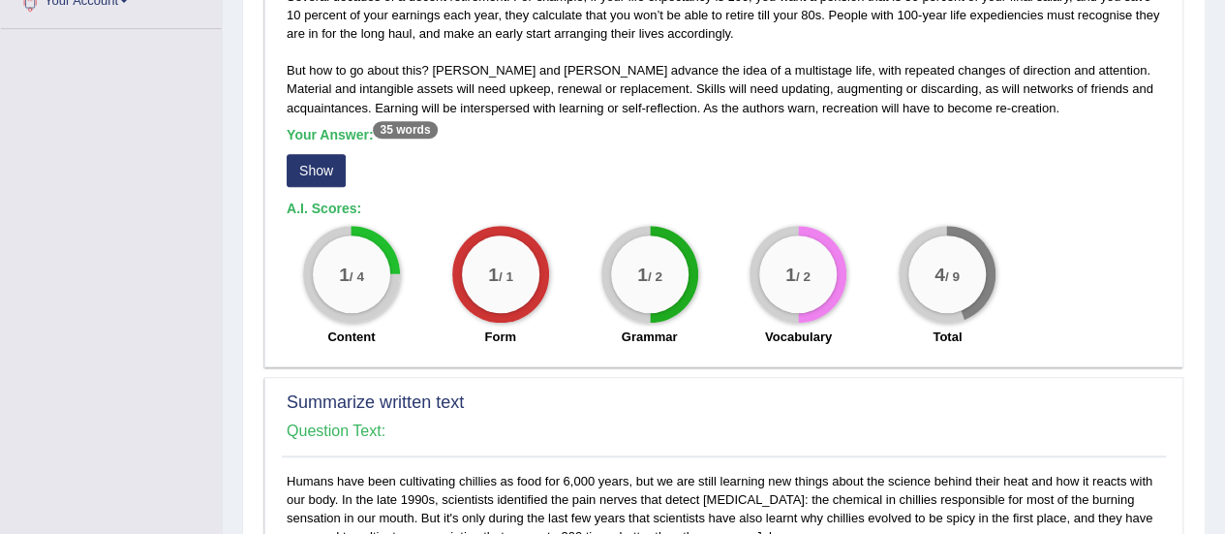
scroll to position [454, 0]
click at [312, 173] on button "Show" at bounding box center [316, 169] width 59 height 33
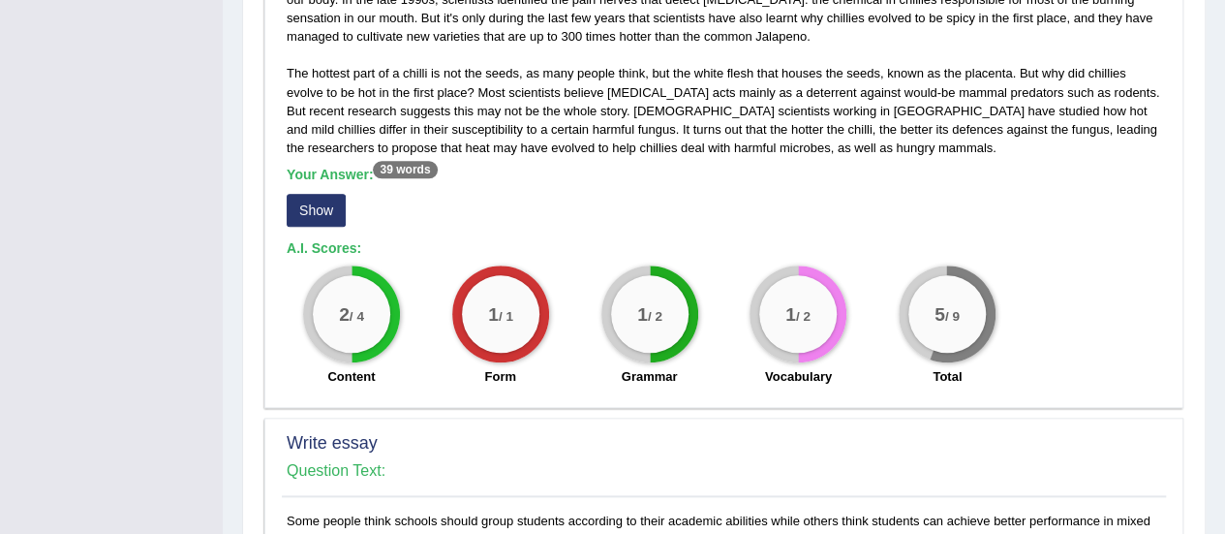
scroll to position [953, 0]
click at [320, 216] on button "Show" at bounding box center [316, 209] width 59 height 33
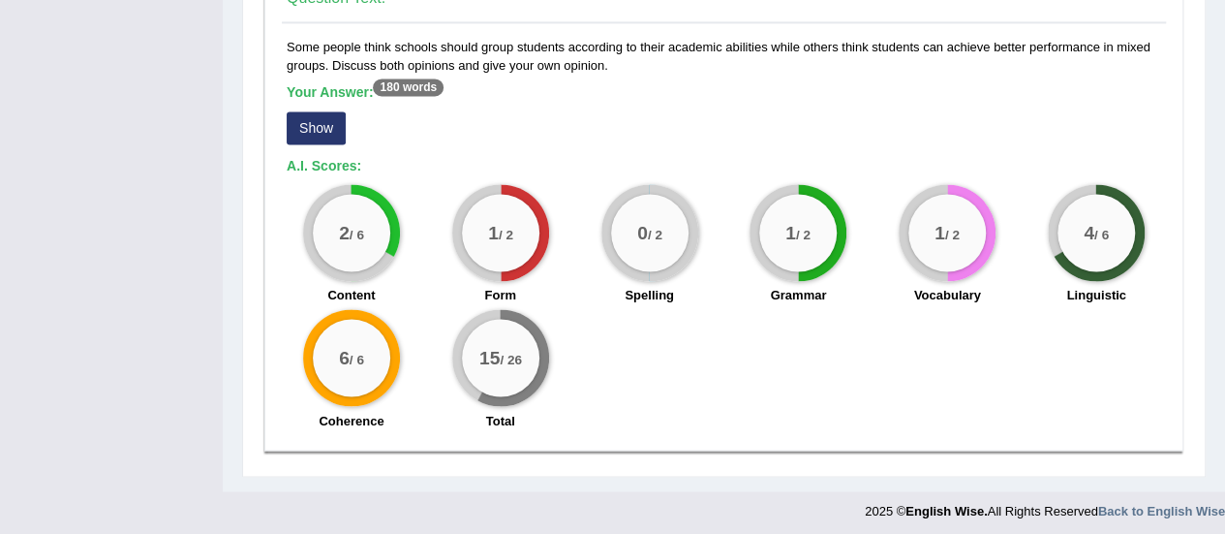
scroll to position [1316, 0]
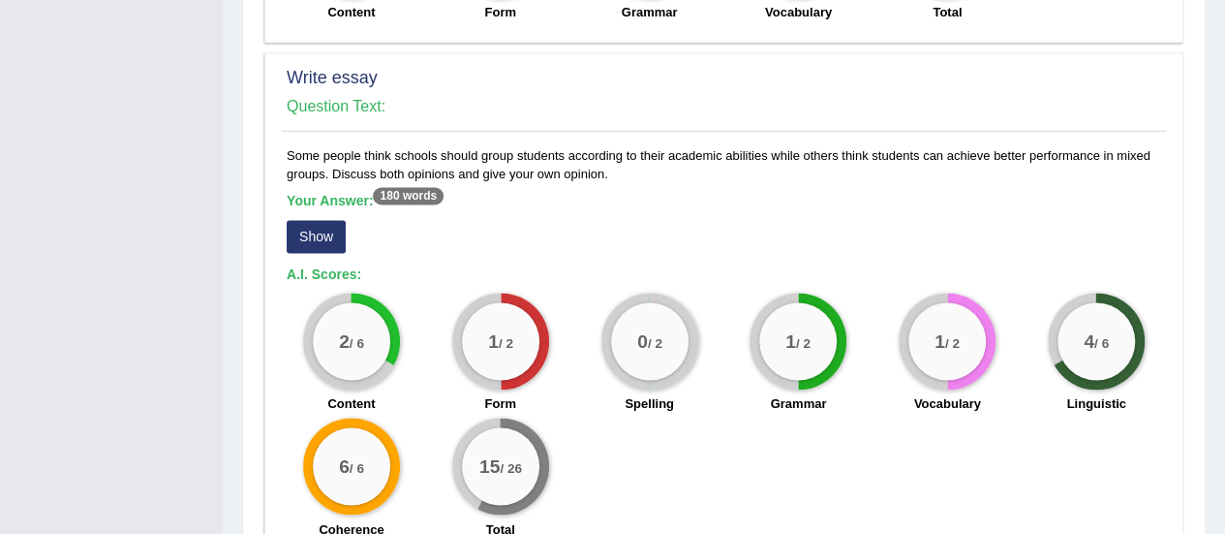
click at [320, 235] on button "Show" at bounding box center [316, 236] width 59 height 33
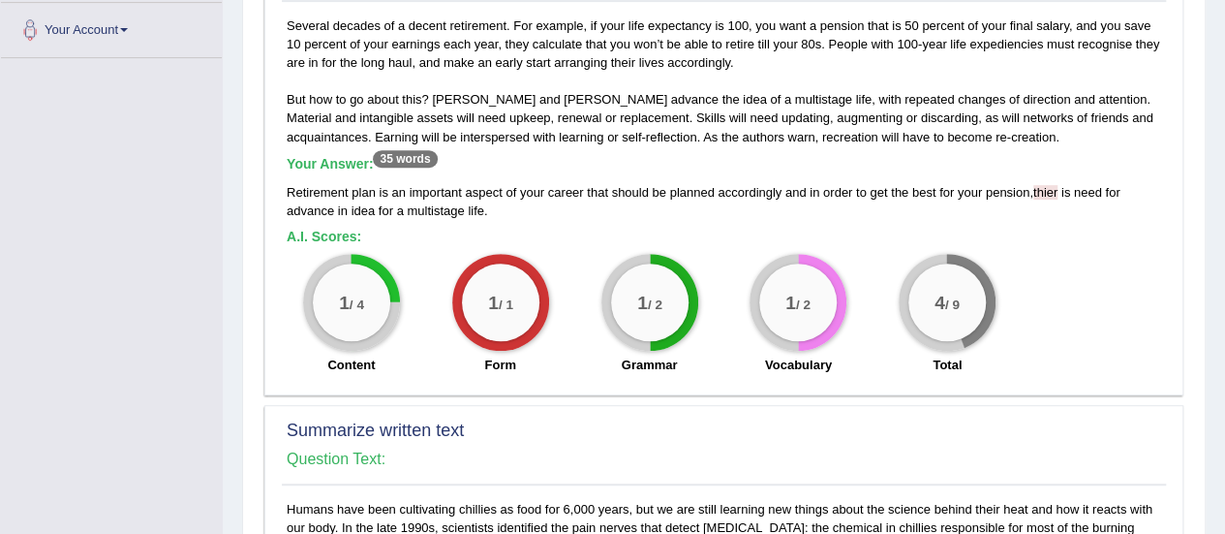
scroll to position [0, 0]
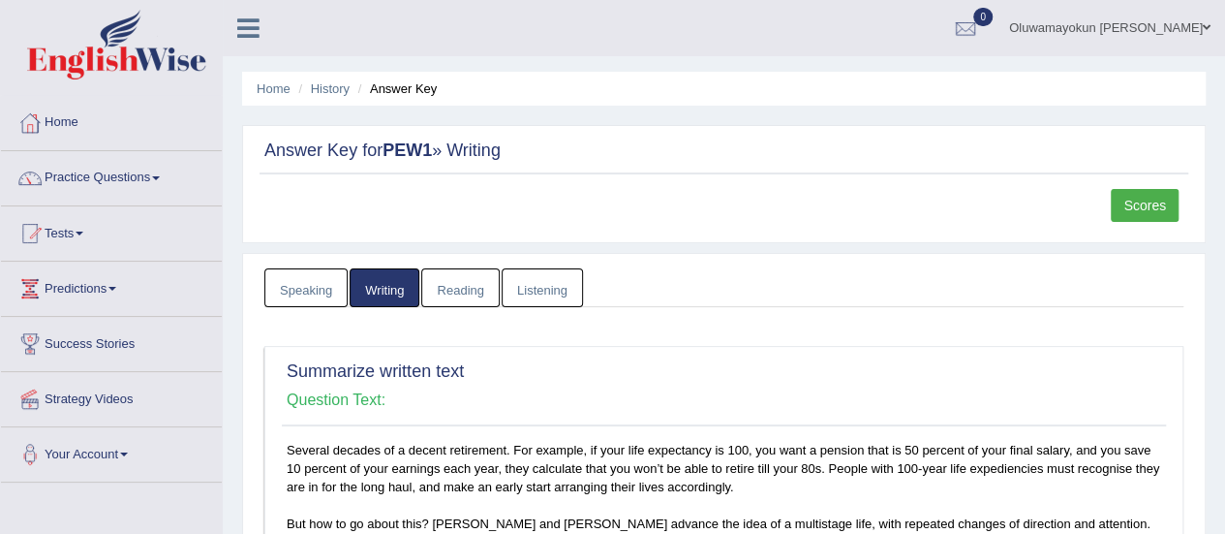
click at [471, 291] on link "Reading" at bounding box center [459, 288] width 77 height 40
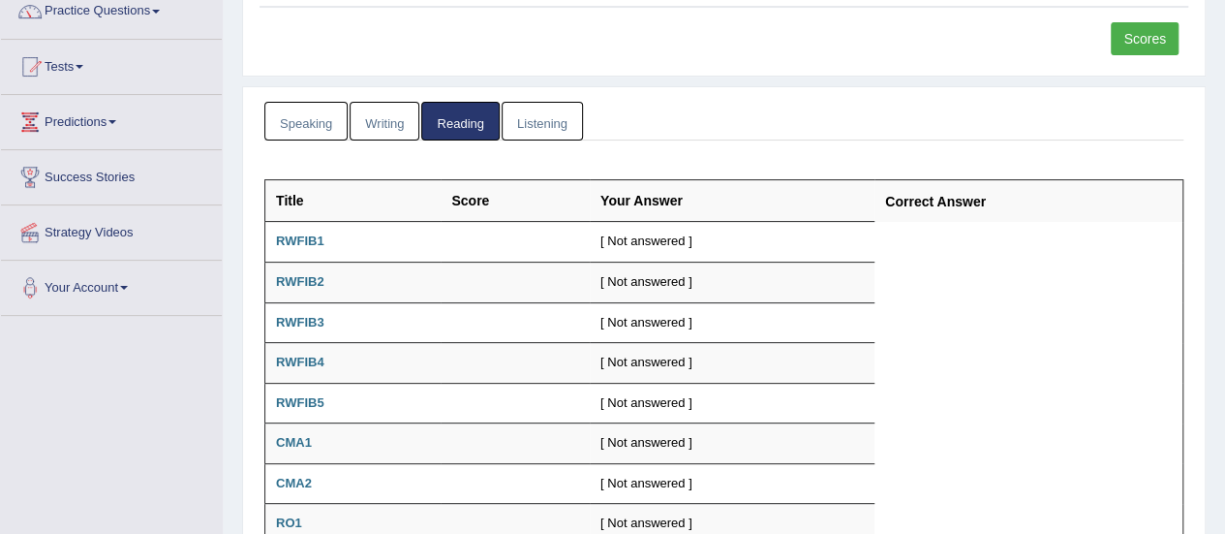
scroll to position [168, 0]
click at [542, 131] on link "Listening" at bounding box center [542, 121] width 81 height 40
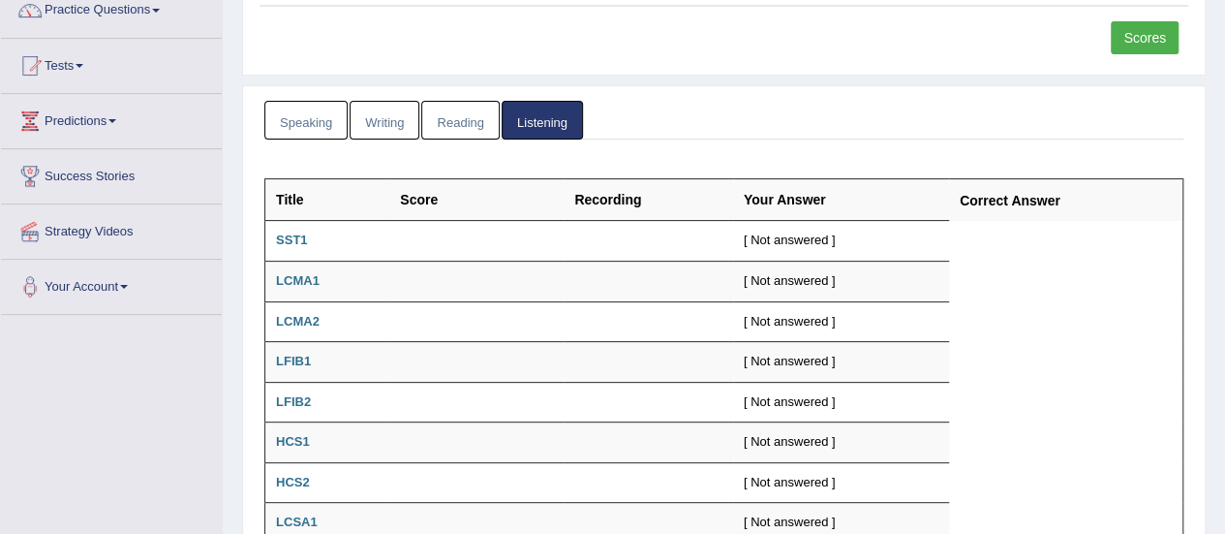
click at [299, 119] on link "Speaking" at bounding box center [305, 121] width 83 height 40
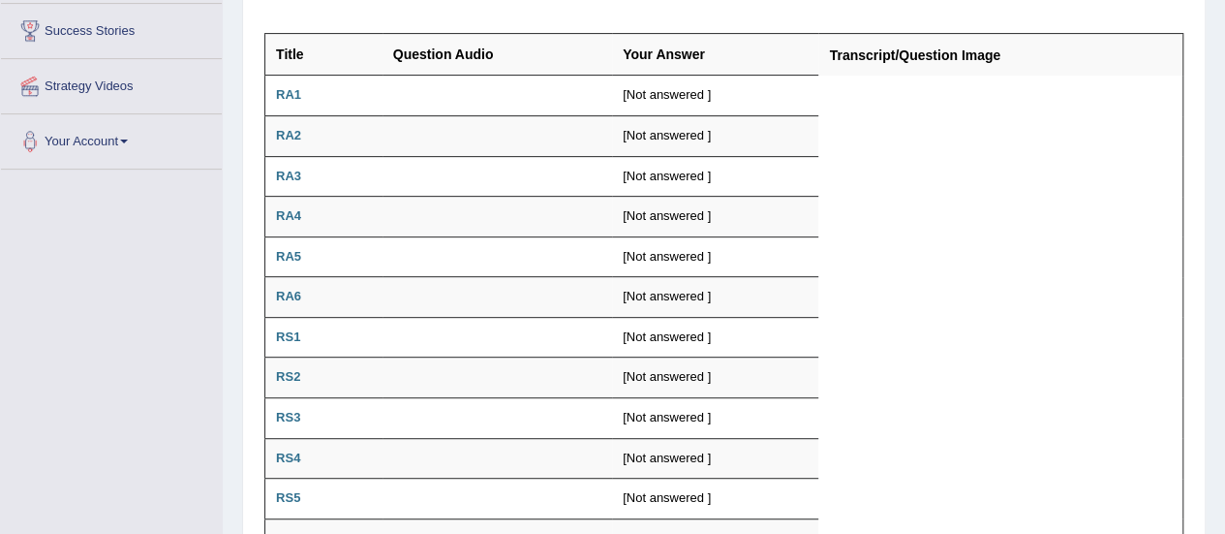
scroll to position [0, 0]
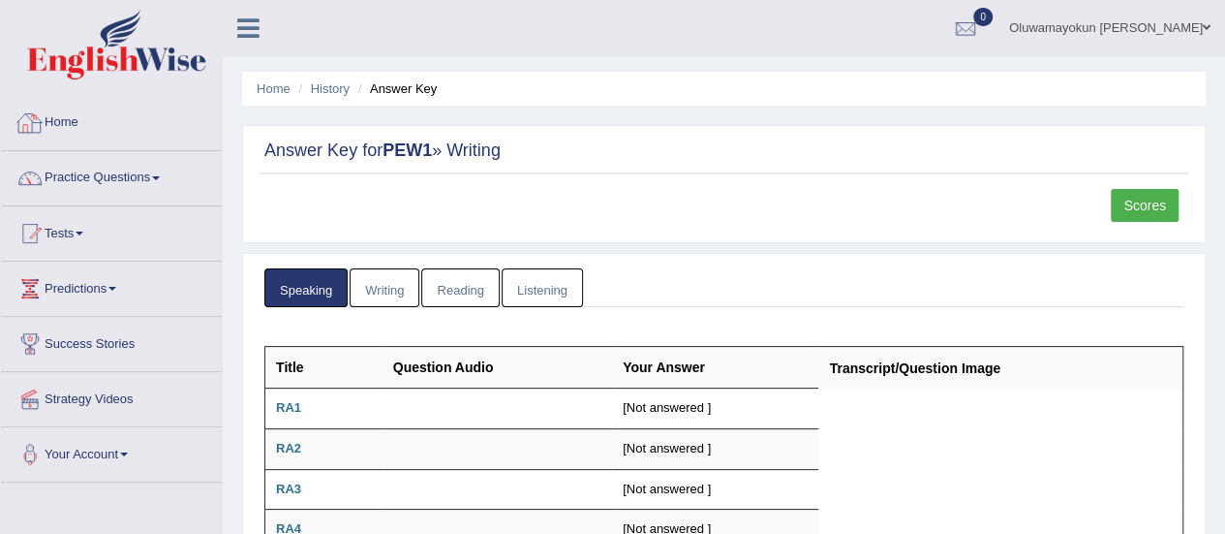
click at [66, 119] on link "Home" at bounding box center [111, 120] width 221 height 48
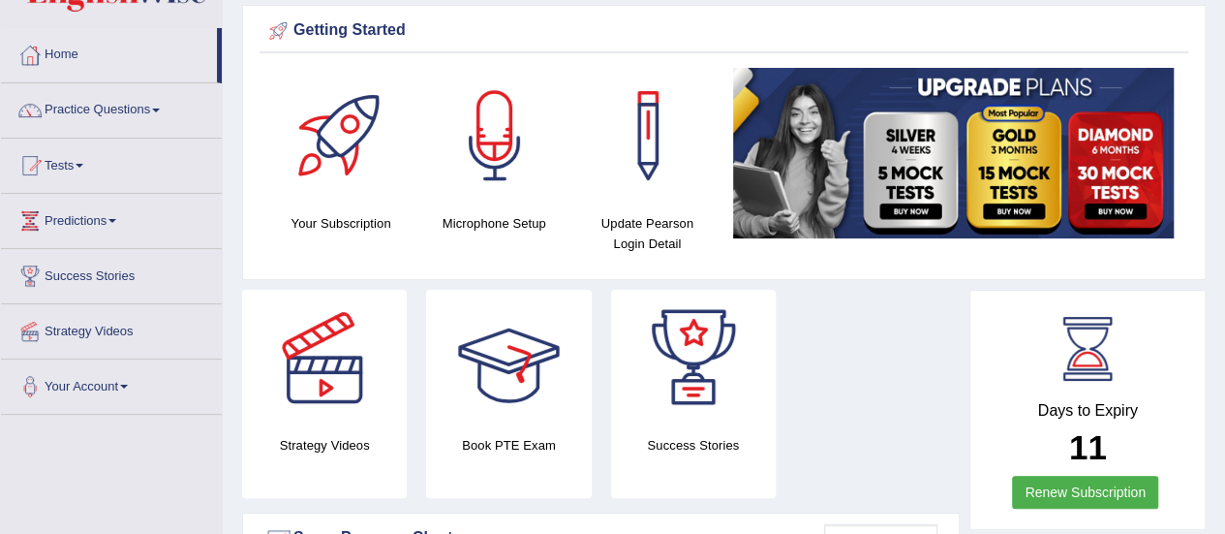
scroll to position [62, 0]
